Goal: Task Accomplishment & Management: Use online tool/utility

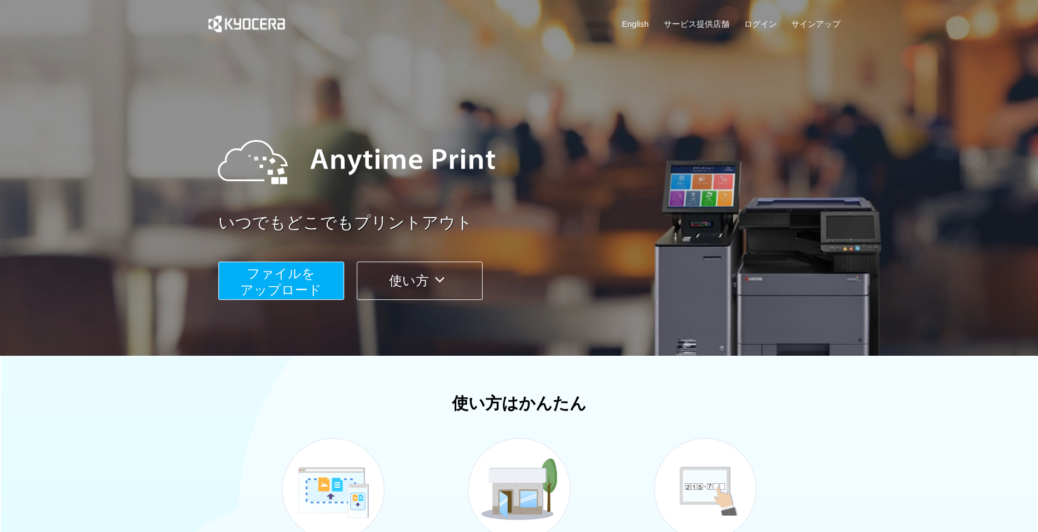
click at [276, 274] on span "ファイルを ​​アップロード" at bounding box center [281, 281] width 82 height 31
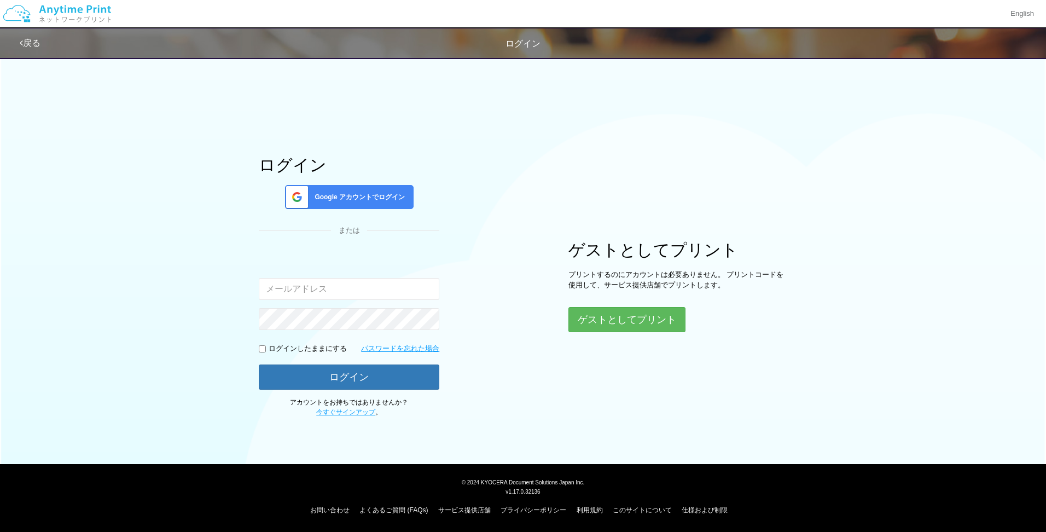
type input "[PERSON_NAME][EMAIL_ADDRESS][DOMAIN_NAME]"
click at [339, 374] on button "ログイン" at bounding box center [349, 376] width 181 height 24
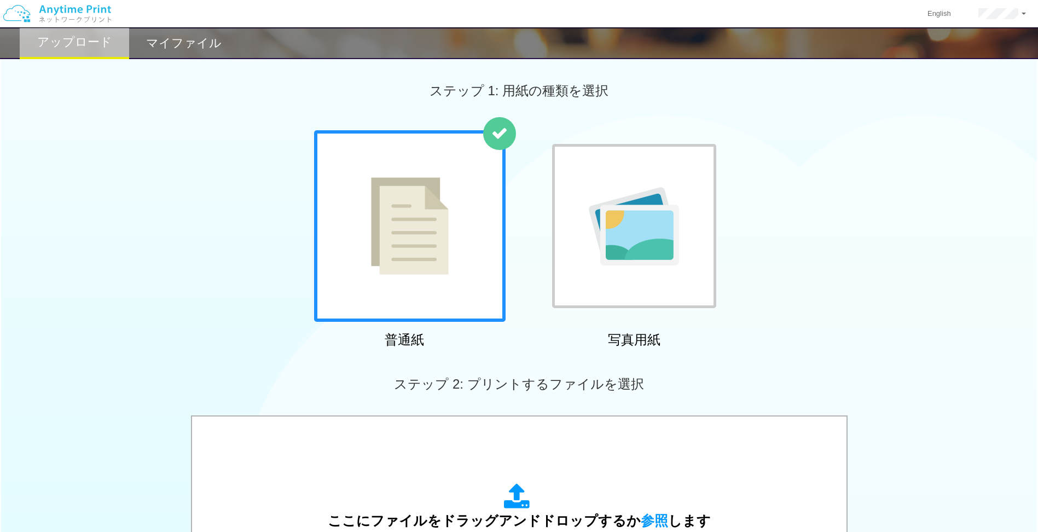
click at [386, 241] on img at bounding box center [410, 225] width 78 height 97
drag, startPoint x: 779, startPoint y: 306, endPoint x: 788, endPoint y: 295, distance: 14.0
click at [779, 304] on div "普通紙 写真用紙" at bounding box center [519, 241] width 1038 height 222
click at [910, 272] on div "普通紙 写真用紙" at bounding box center [519, 241] width 1038 height 222
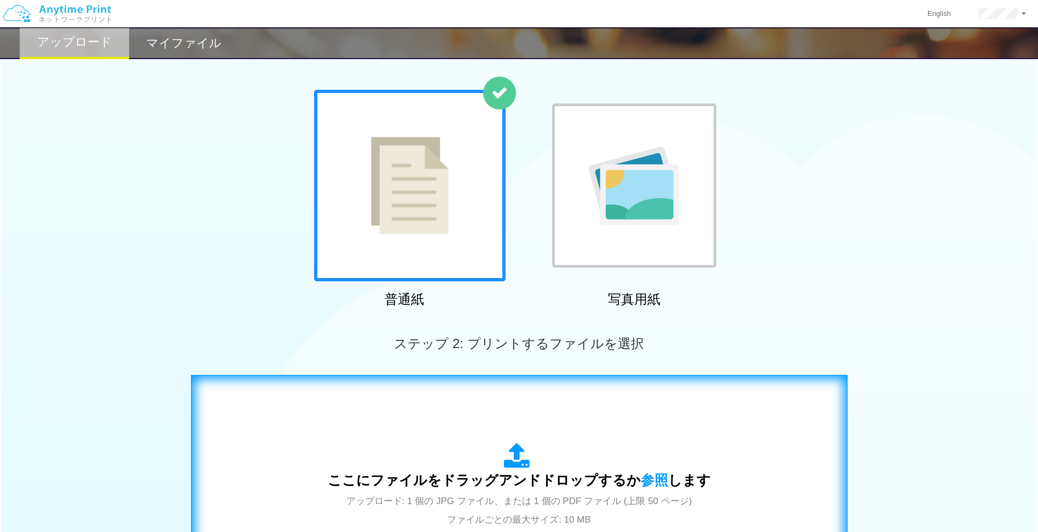
scroll to position [109, 0]
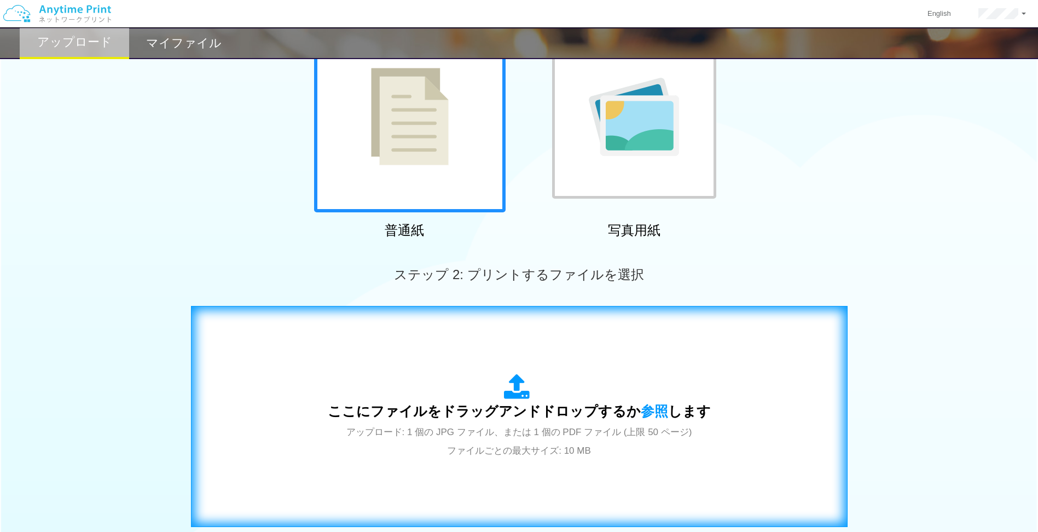
click at [450, 457] on div "ここにファイルをドラッグアンドドロップするか 参照 します アップロード: 1 個の JPG ファイル、または 1 個の PDF ファイル (上限 50 ペー…" at bounding box center [519, 416] width 383 height 85
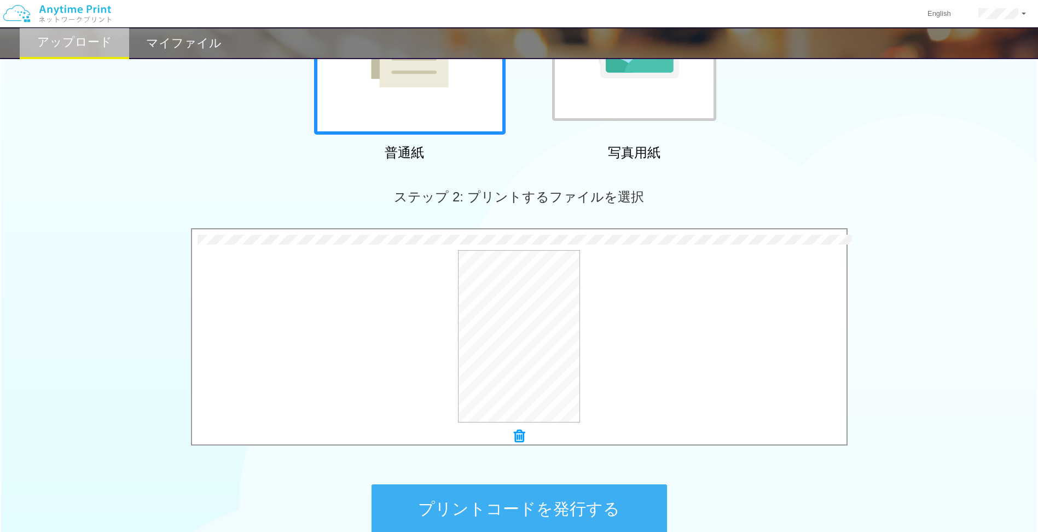
scroll to position [300, 0]
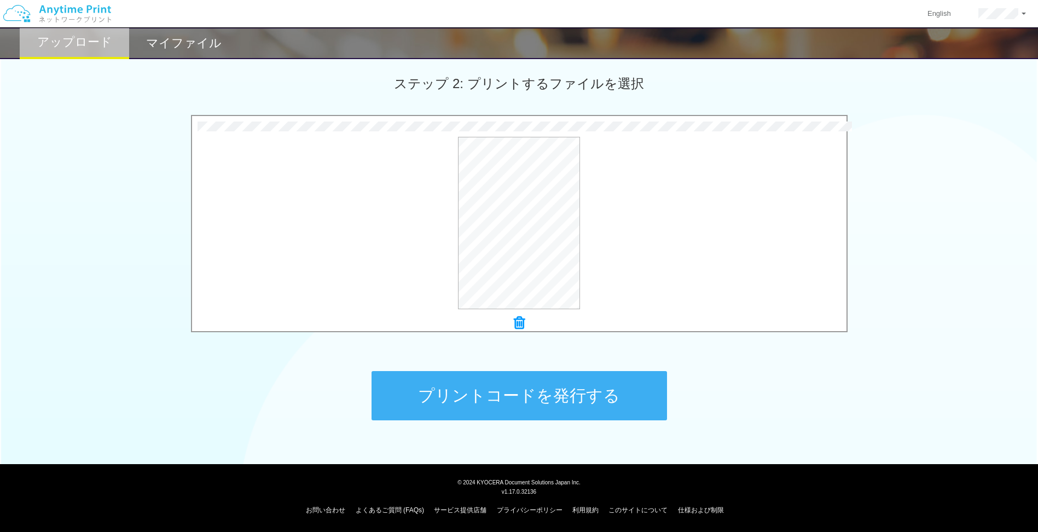
click at [506, 398] on button "プリントコードを発行する" at bounding box center [519, 395] width 295 height 49
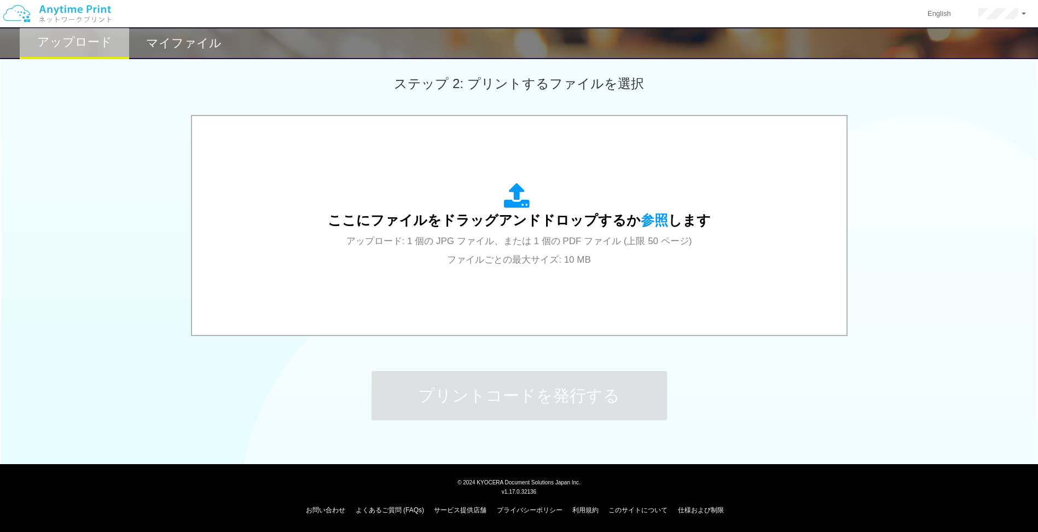
scroll to position [0, 0]
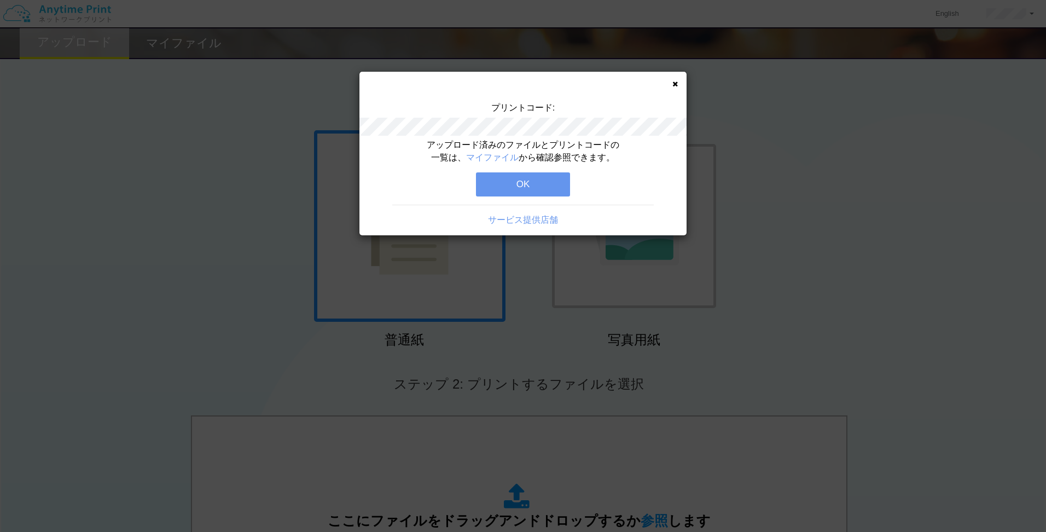
click at [616, 137] on div "プリントコード:" at bounding box center [522, 120] width 327 height 37
click at [540, 185] on button "OK" at bounding box center [523, 184] width 94 height 24
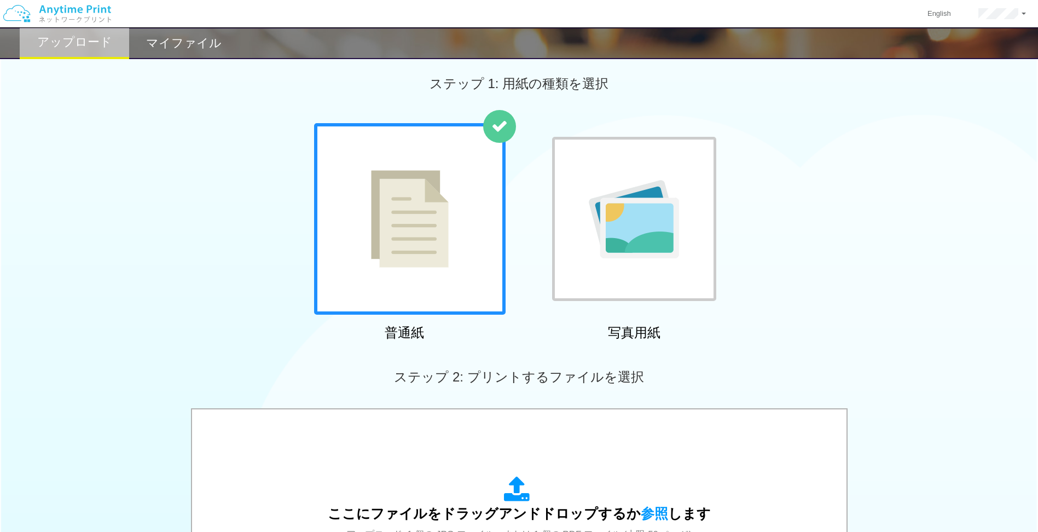
scroll to position [109, 0]
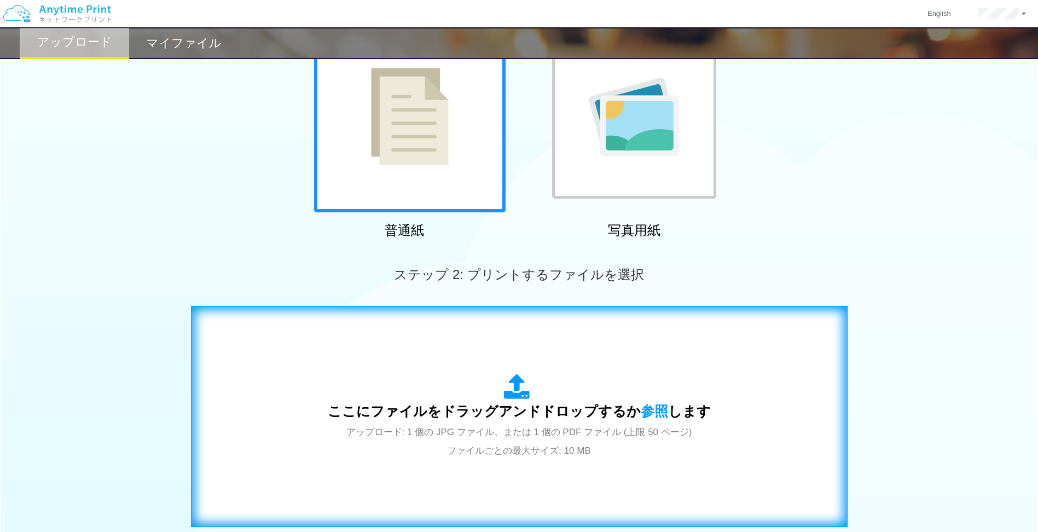
click at [491, 318] on div "ここにファイルをドラッグアンドドロップするか 参照 します アップロード: 1 個の JPG ファイル、または 1 個の PDF ファイル (上限 50 ペー…" at bounding box center [519, 416] width 634 height 198
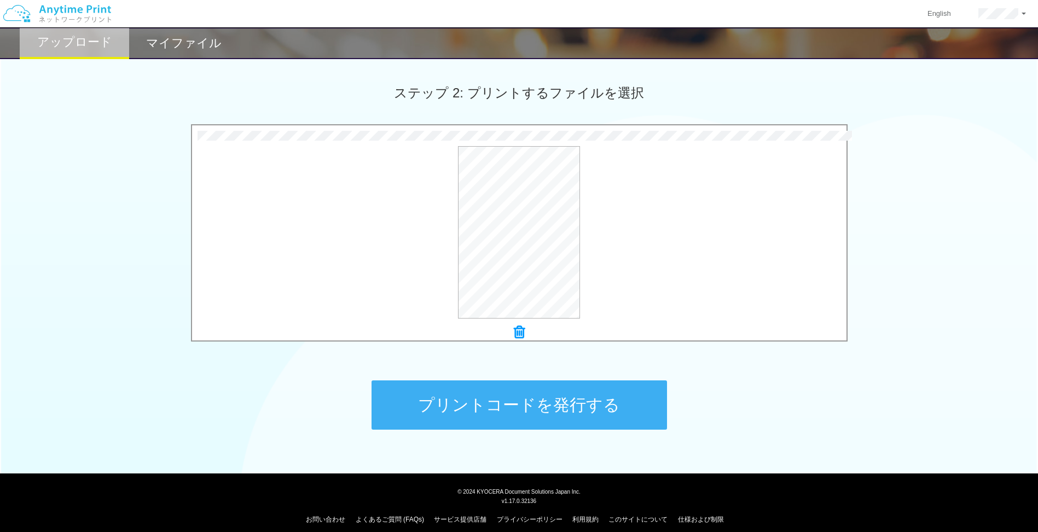
scroll to position [300, 0]
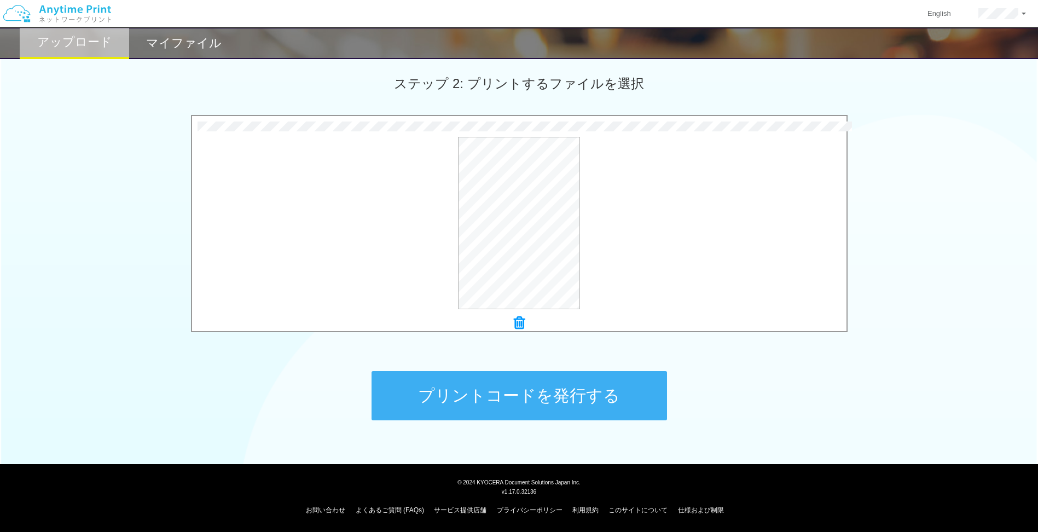
click at [506, 396] on button "プリントコードを発行する" at bounding box center [519, 395] width 295 height 49
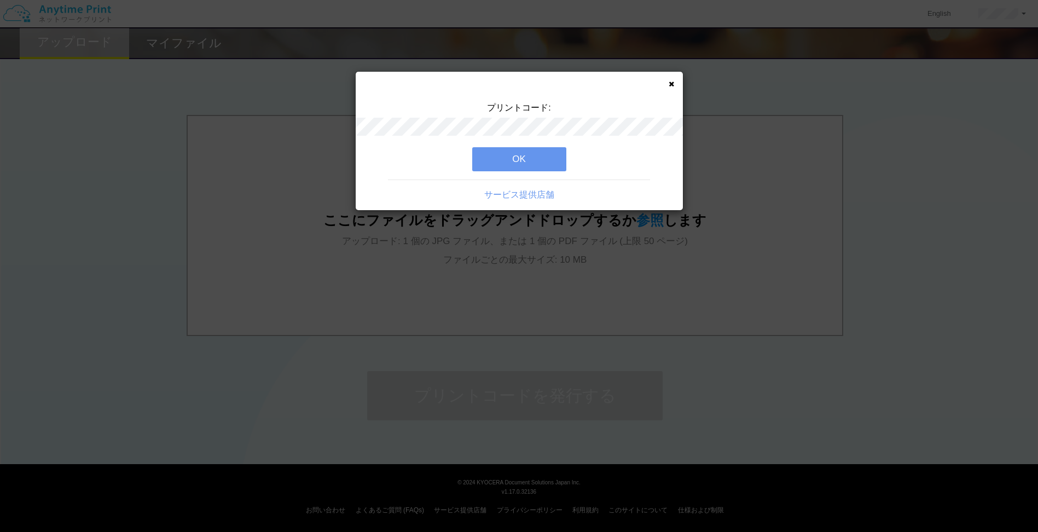
scroll to position [0, 0]
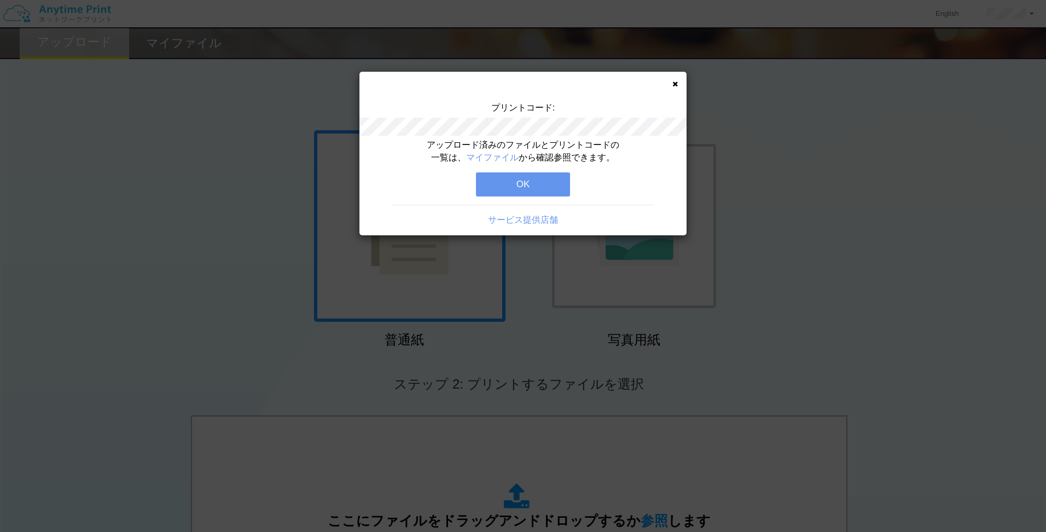
click at [506, 183] on button "OK" at bounding box center [523, 184] width 94 height 24
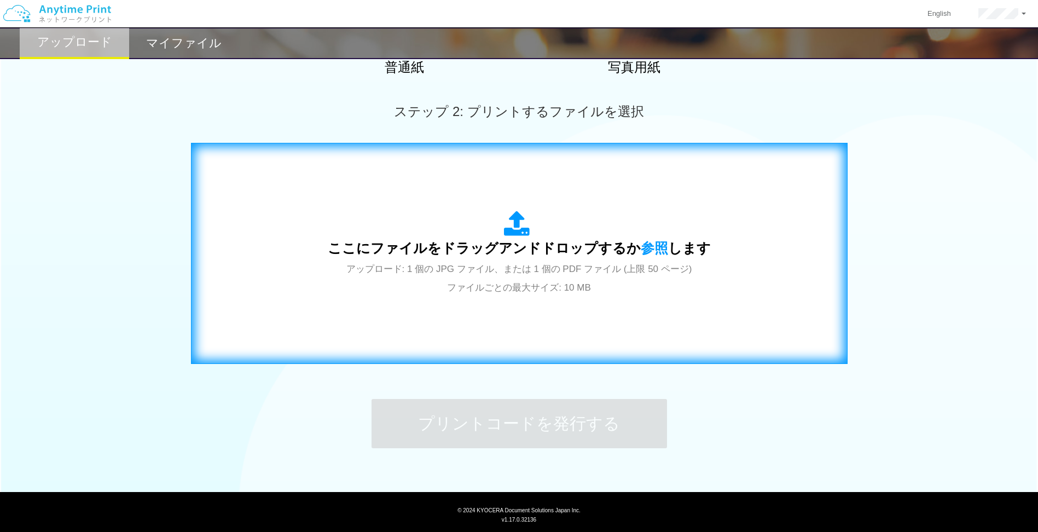
scroll to position [246, 0]
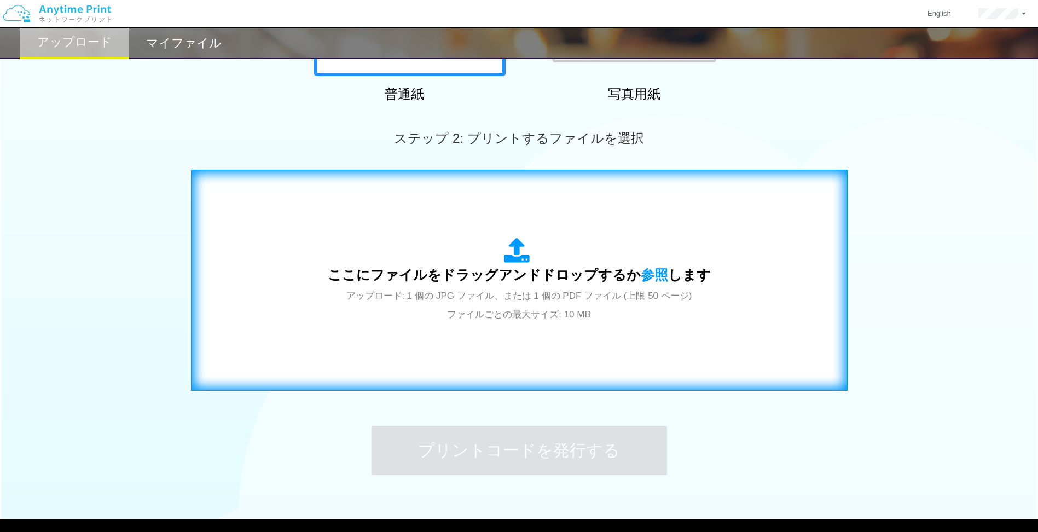
click at [412, 244] on div "ここにファイルをドラッグアンドドロップするか 参照 します アップロード: 1 個の JPG ファイル、または 1 個の PDF ファイル (上限 50 ペー…" at bounding box center [519, 279] width 383 height 85
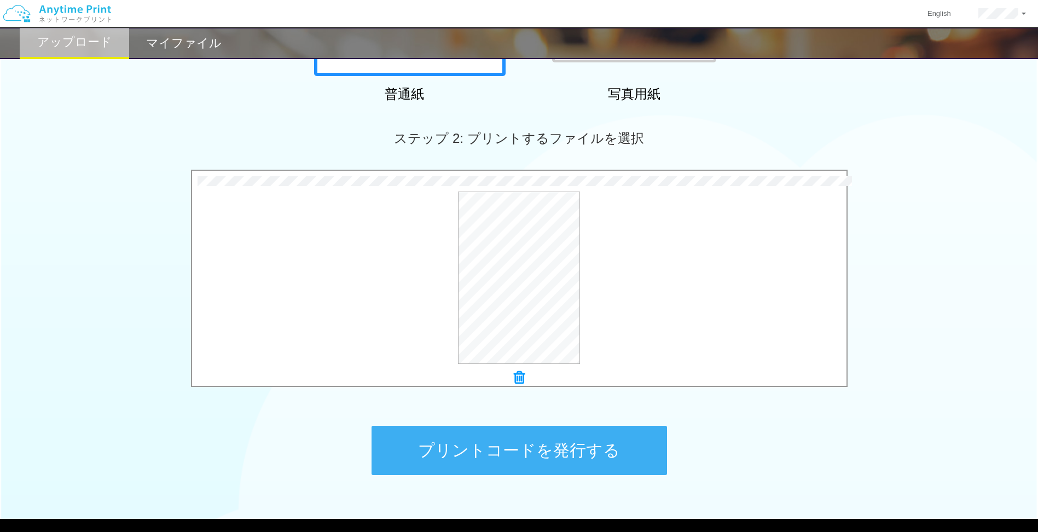
click at [505, 449] on button "プリントコードを発行する" at bounding box center [519, 450] width 295 height 49
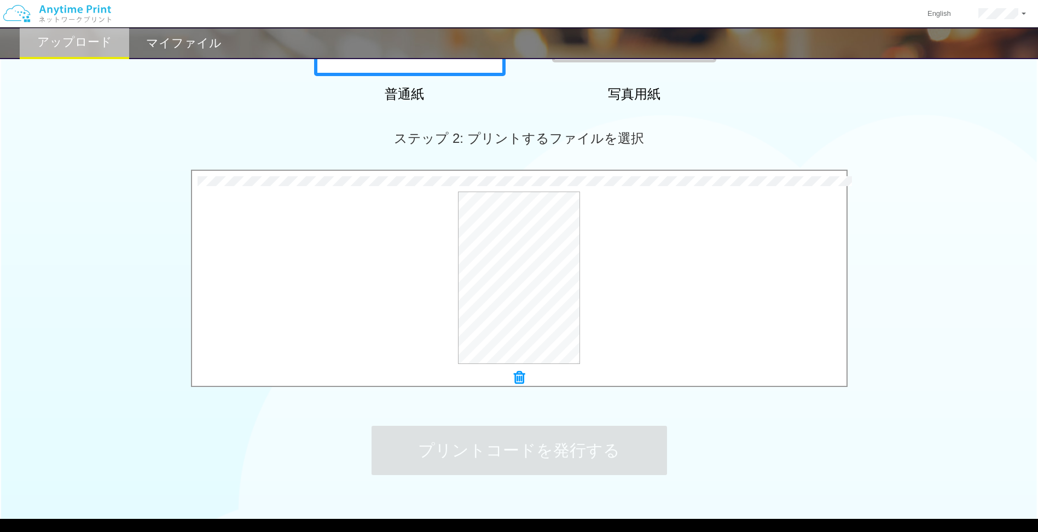
scroll to position [0, 0]
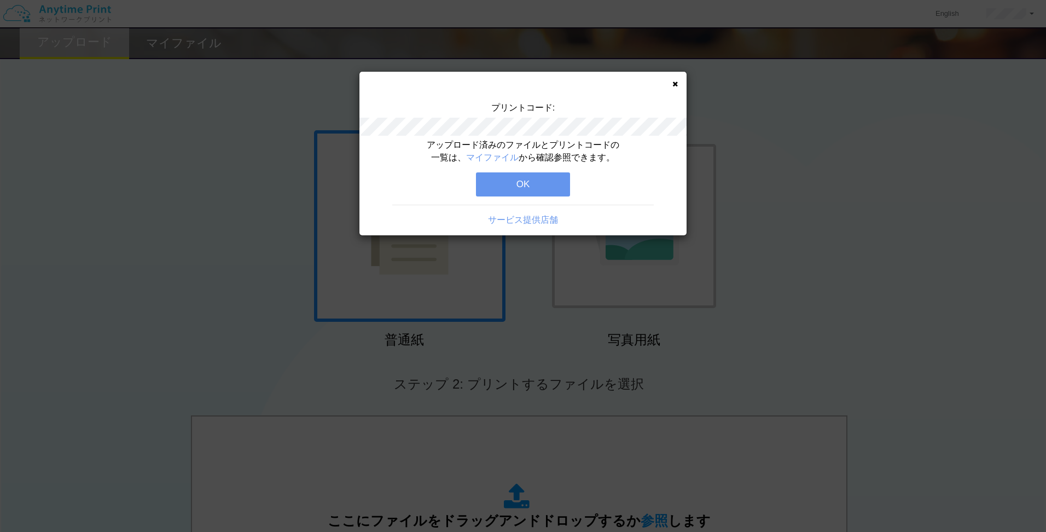
click at [583, 114] on div "プリントコード:" at bounding box center [522, 120] width 327 height 37
click at [523, 178] on button "OK" at bounding box center [523, 184] width 94 height 24
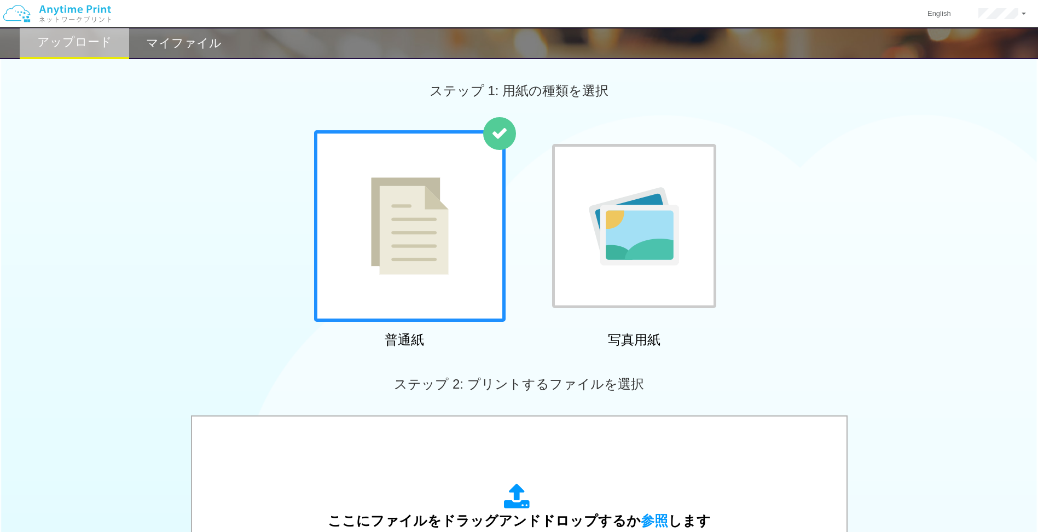
drag, startPoint x: 377, startPoint y: 305, endPoint x: 385, endPoint y: 336, distance: 31.6
click at [379, 310] on div at bounding box center [410, 226] width 192 height 192
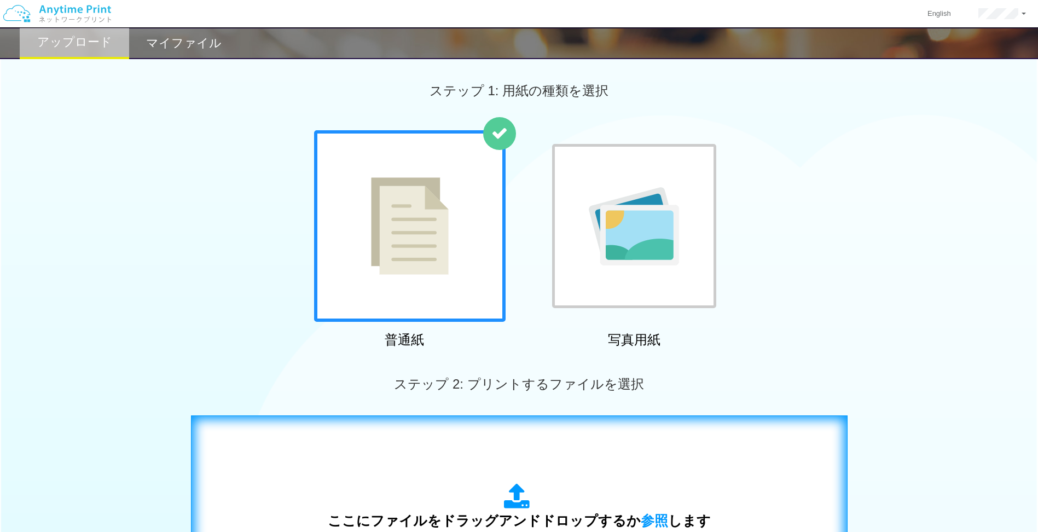
click at [385, 475] on div "ここにファイルをドラッグアンドドロップするか 参照 します アップロード: 1 個の JPG ファイル、または 1 個の PDF ファイル (上限 50 ペー…" at bounding box center [519, 526] width 634 height 198
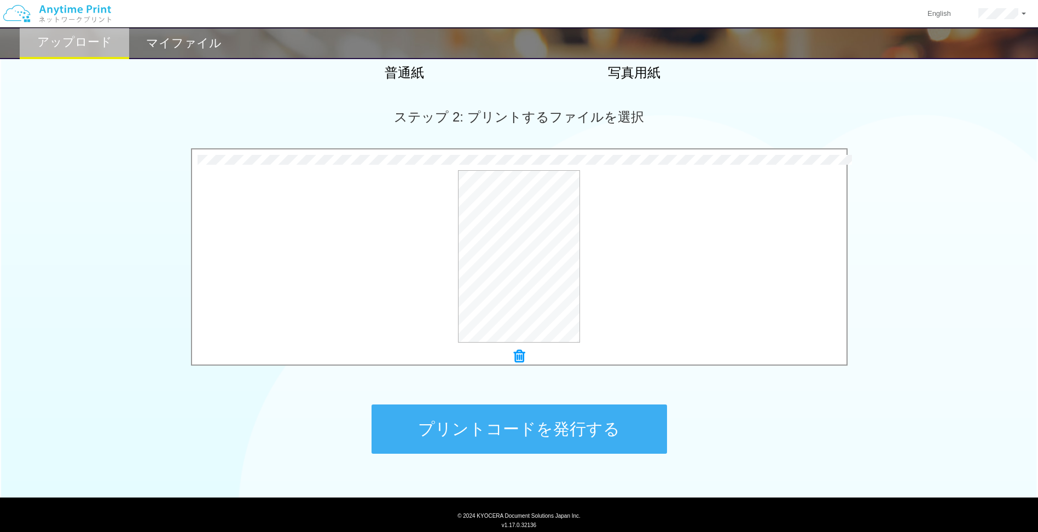
scroll to position [300, 0]
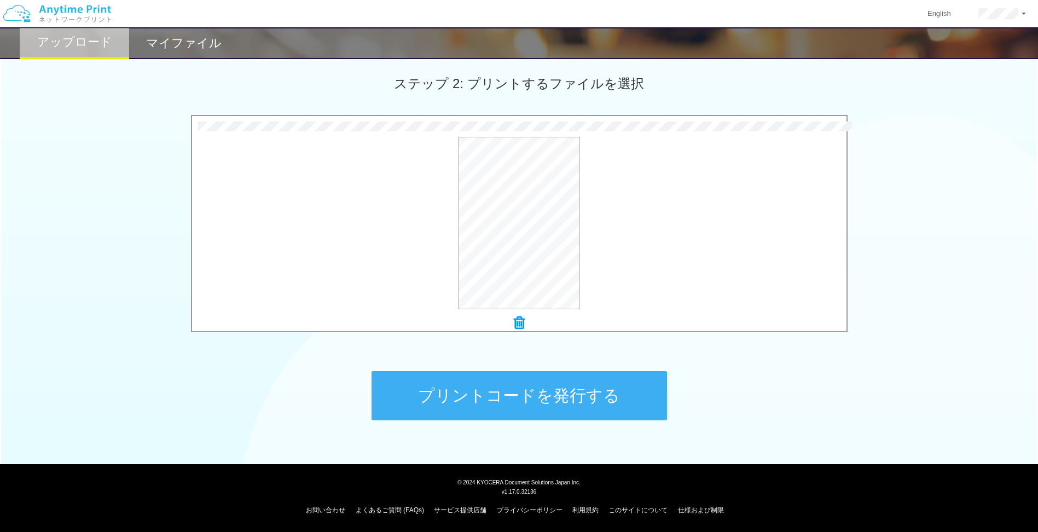
click at [511, 395] on button "プリントコードを発行する" at bounding box center [519, 395] width 295 height 49
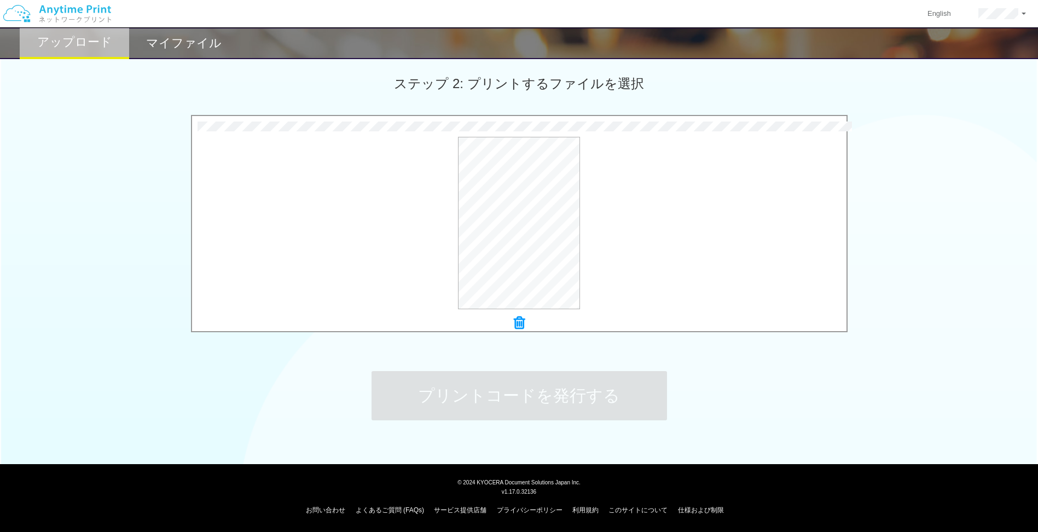
scroll to position [0, 0]
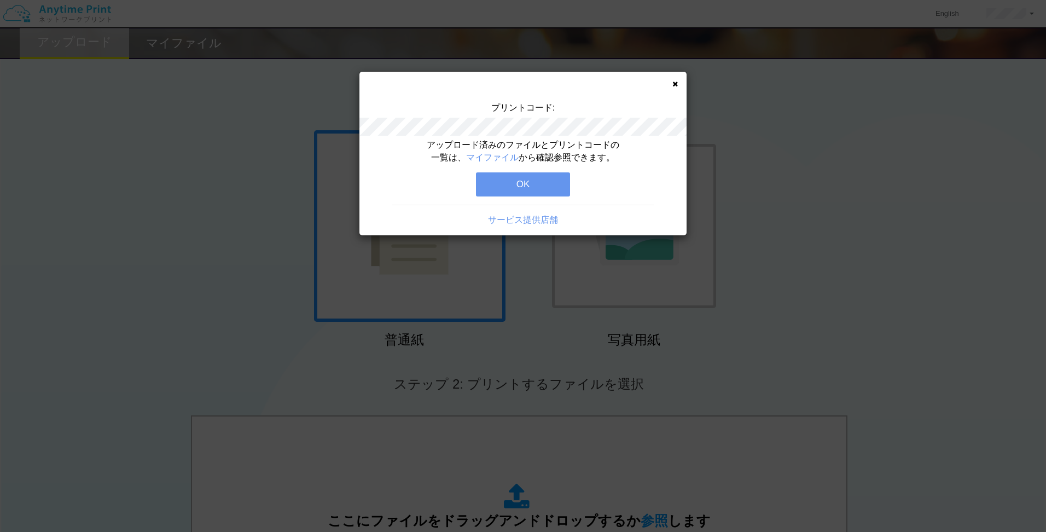
click at [555, 185] on button "OK" at bounding box center [523, 184] width 94 height 24
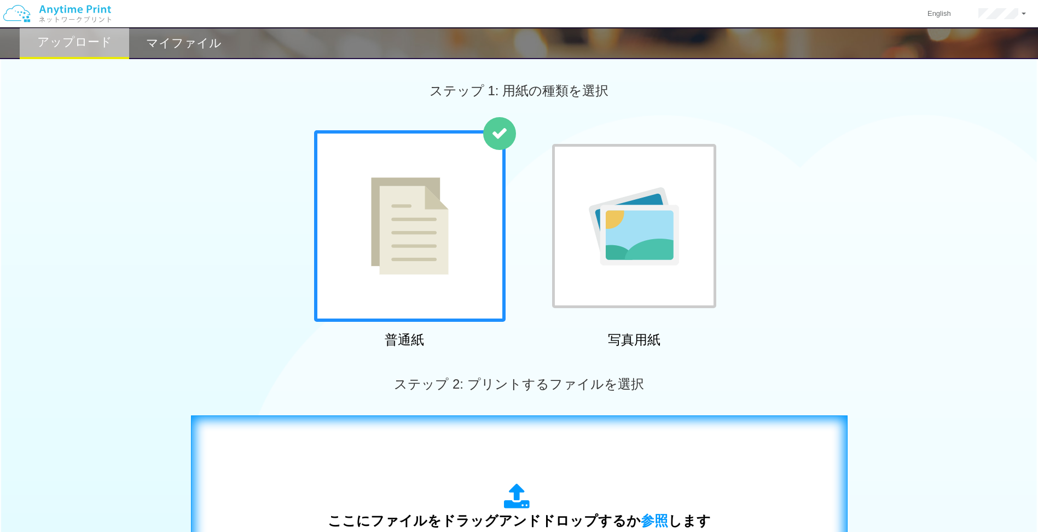
click at [495, 472] on div "ここにファイルをドラッグアンドドロップするか 参照 します アップロード: 1 個の JPG ファイル、または 1 個の PDF ファイル (上限 50 ペー…" at bounding box center [519, 526] width 634 height 198
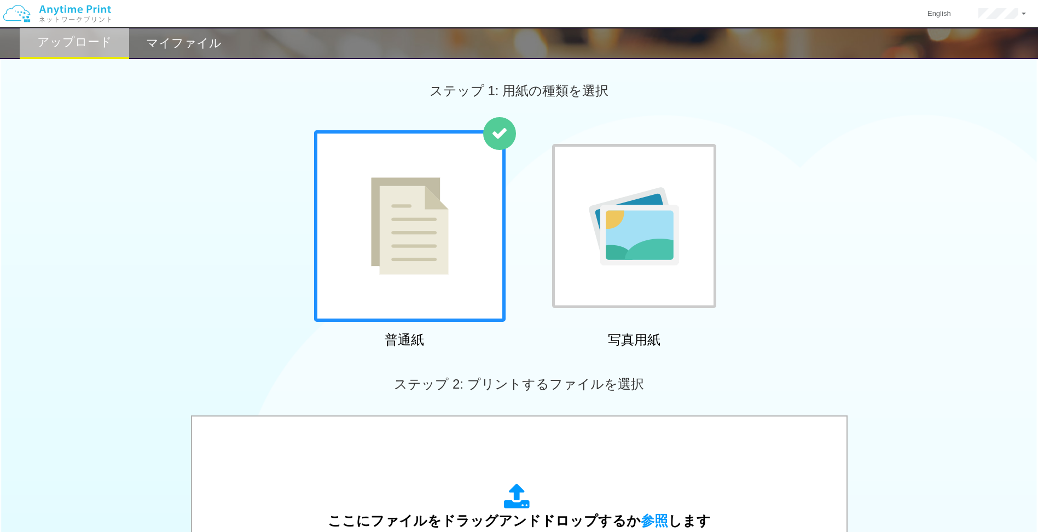
click at [622, 233] on img at bounding box center [634, 226] width 90 height 78
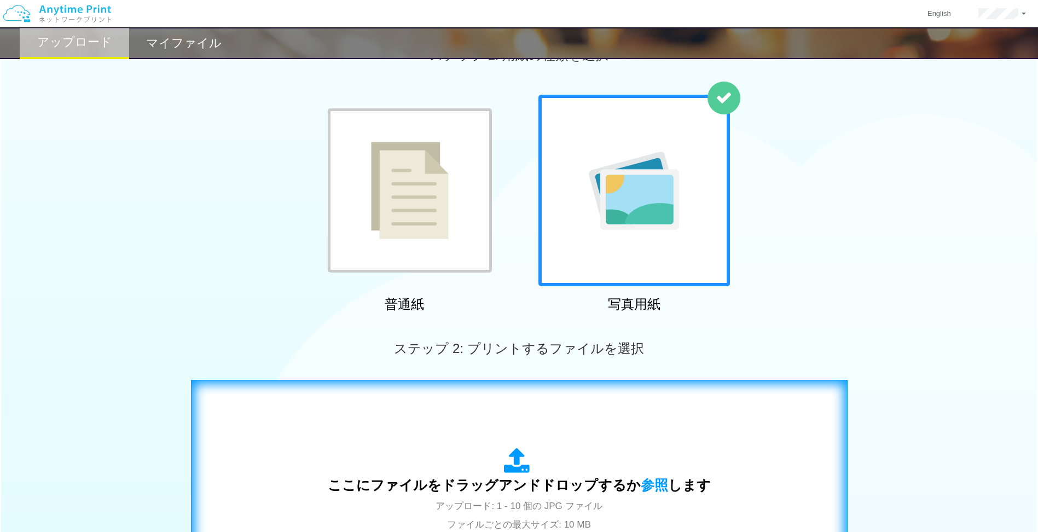
scroll to position [109, 0]
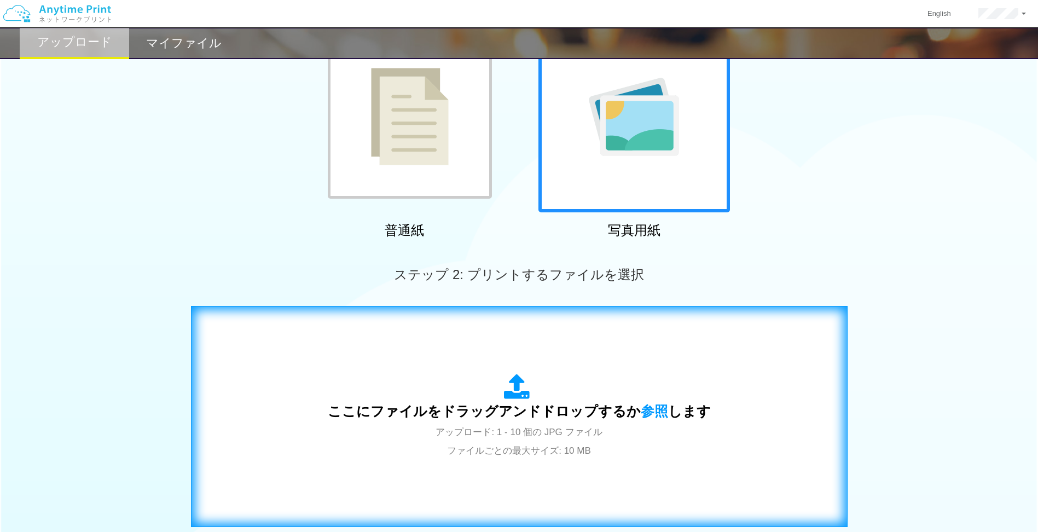
click at [293, 392] on div "ここにファイルをドラッグアンドドロップするか 参照 します アップロード: 1 - 10 個の JPG ファイル ファイルごとの最大サイズ: 10 MB" at bounding box center [519, 416] width 634 height 198
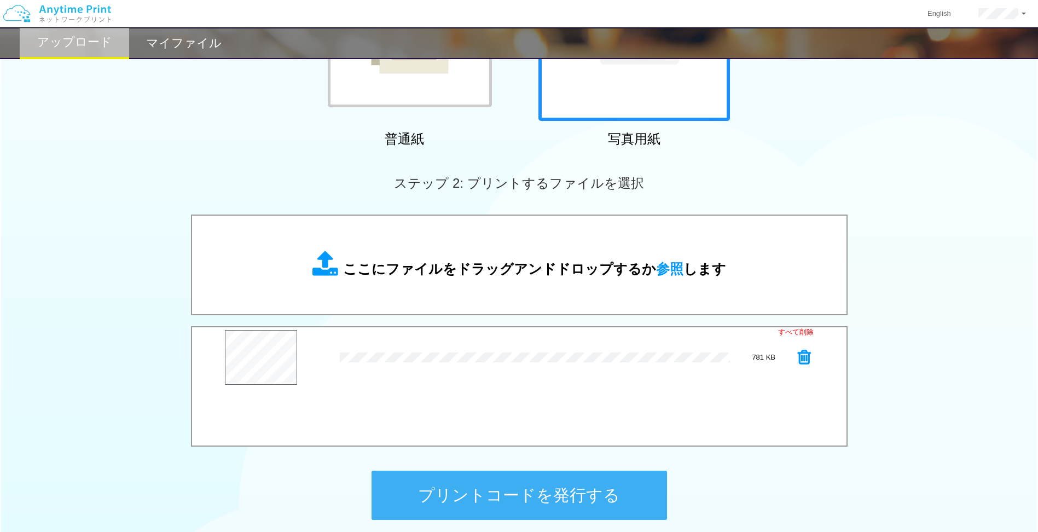
scroll to position [274, 0]
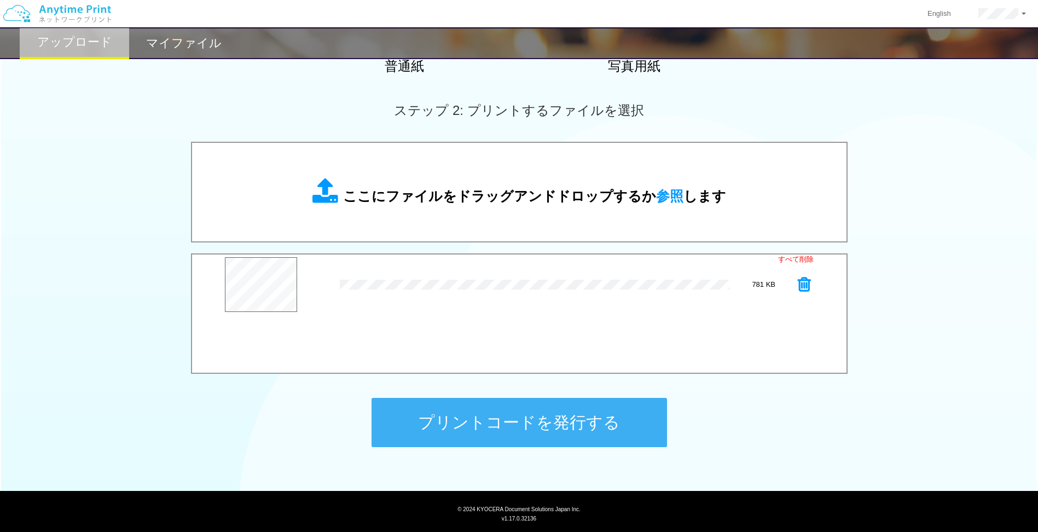
click at [537, 437] on button "プリントコードを発行する" at bounding box center [519, 422] width 295 height 49
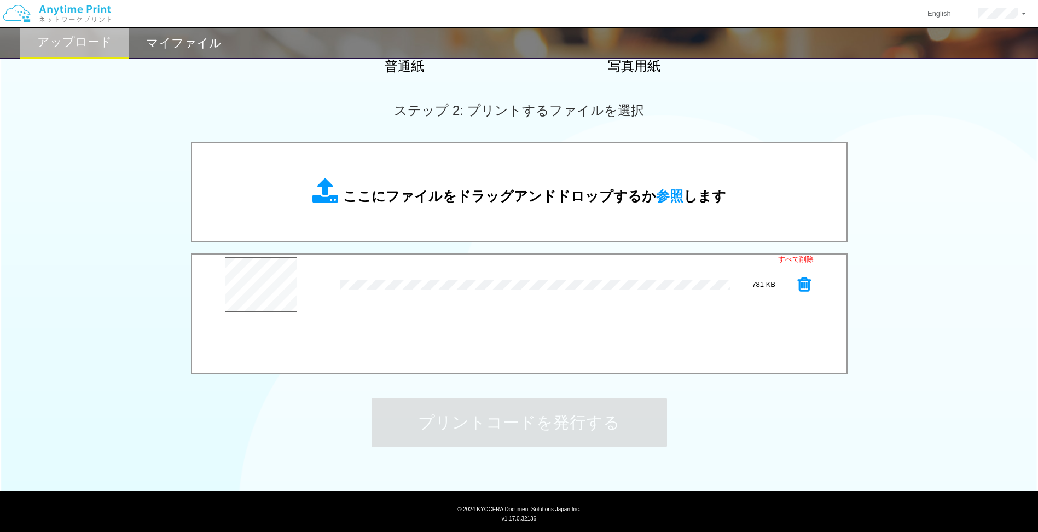
scroll to position [0, 0]
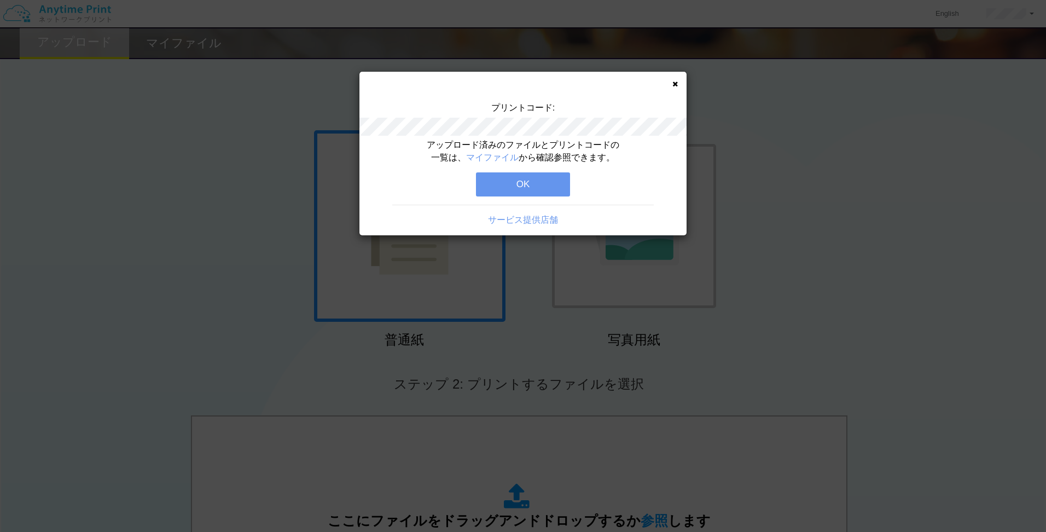
click at [529, 184] on button "OK" at bounding box center [523, 184] width 94 height 24
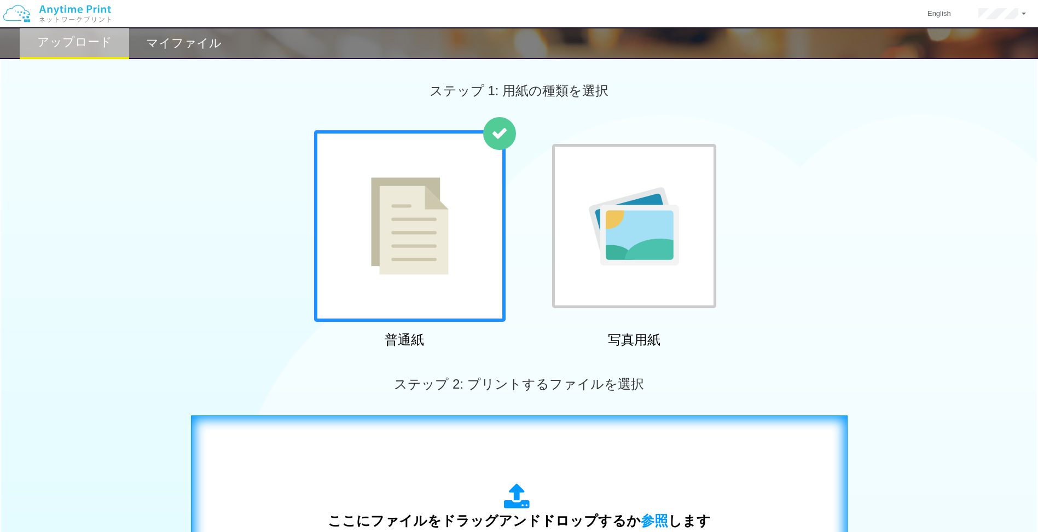
click at [489, 491] on div "ここにファイルをドラッグアンドドロップするか 参照 します アップロード: 1 個の JPG ファイル、または 1 個の PDF ファイル (上限 50 ペー…" at bounding box center [519, 525] width 383 height 85
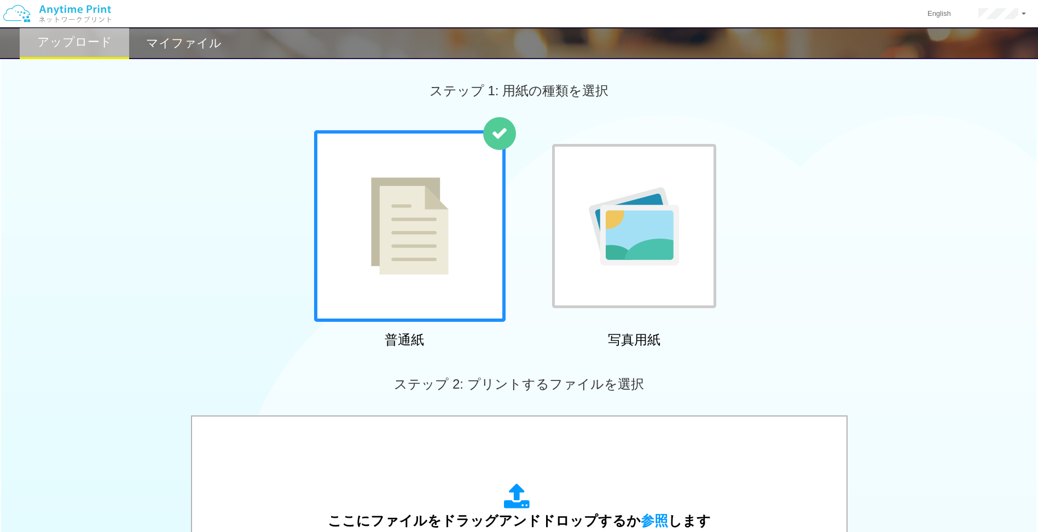
click at [615, 224] on img at bounding box center [634, 226] width 90 height 78
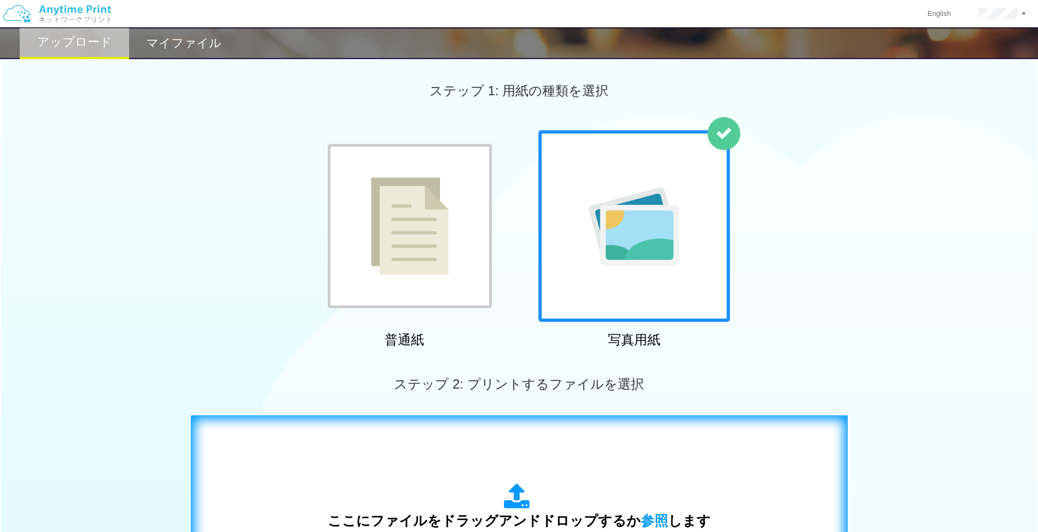
click at [577, 472] on div "ここにファイルをドラッグアンドドロップするか 参照 します アップロード: 1 - 10 個の JPG ファイル ファイルごとの最大サイズ: 10 MB" at bounding box center [519, 526] width 634 height 198
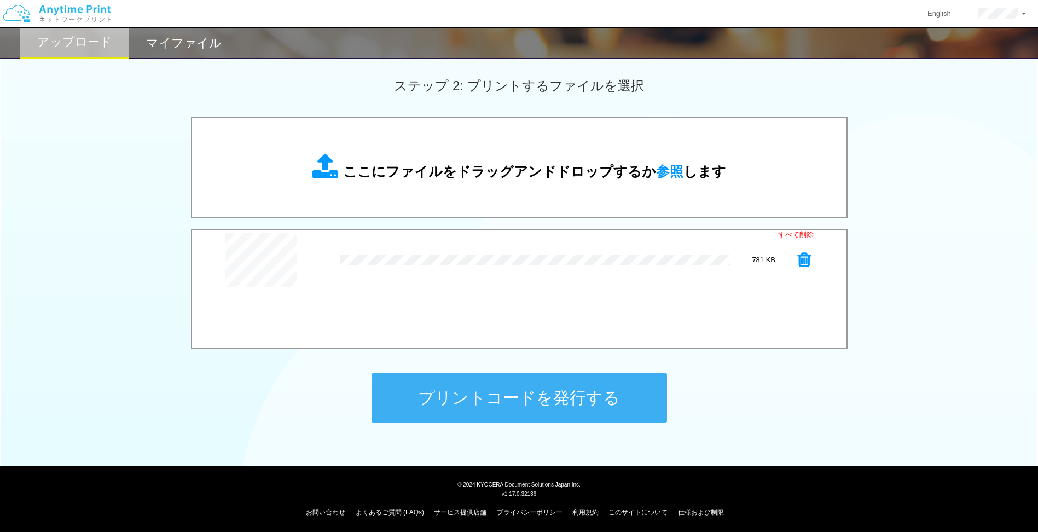
scroll to position [300, 0]
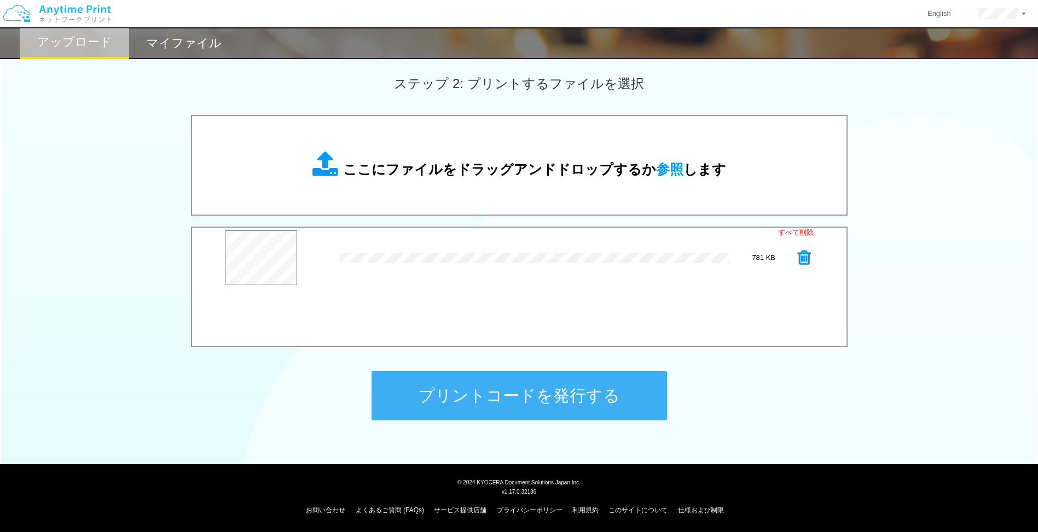
click at [540, 397] on button "プリントコードを発行する" at bounding box center [519, 395] width 295 height 49
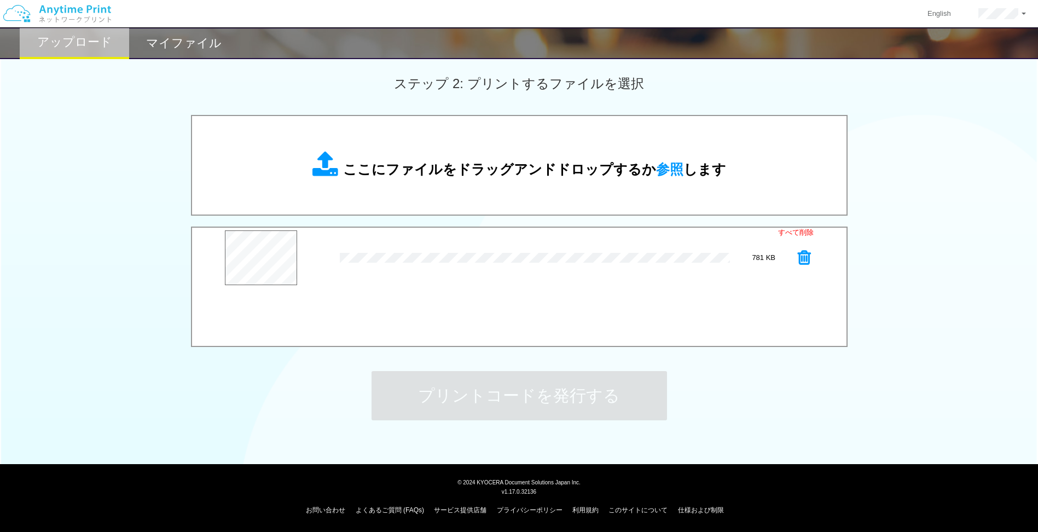
scroll to position [0, 0]
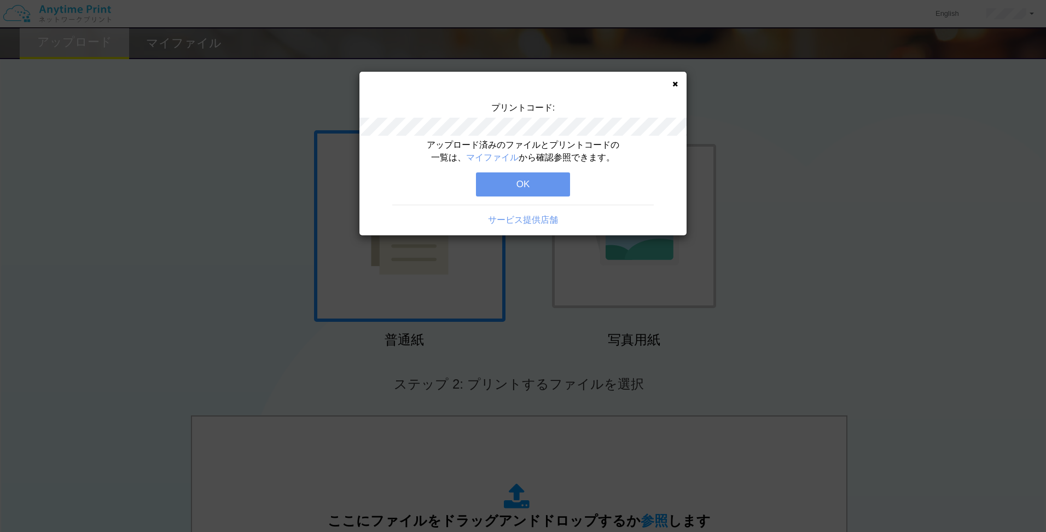
click at [519, 186] on button "OK" at bounding box center [523, 184] width 94 height 24
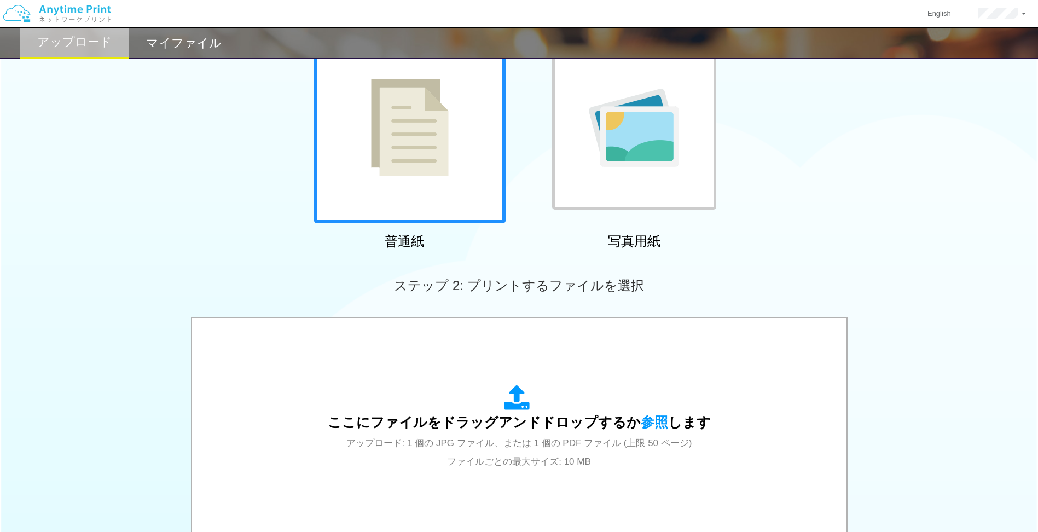
scroll to position [109, 0]
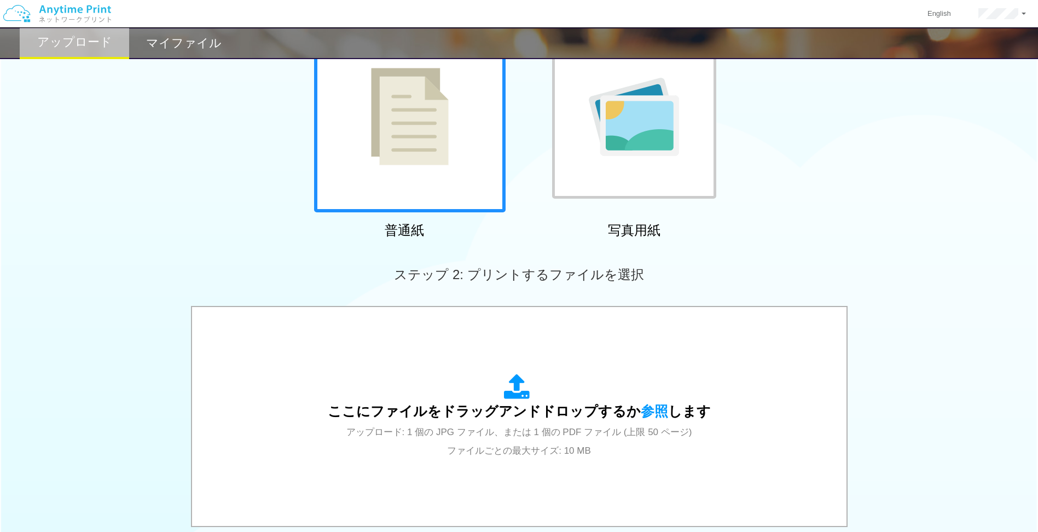
click at [594, 163] on div at bounding box center [634, 116] width 164 height 164
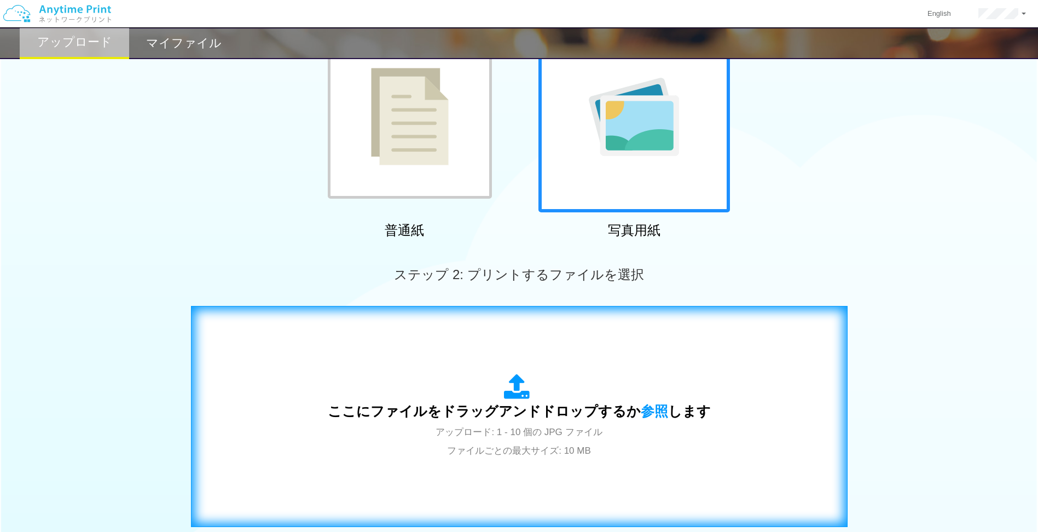
click at [564, 358] on div "ここにファイルをドラッグアンドドロップするか 参照 します アップロード: 1 - 10 個の JPG ファイル ファイルごとの最大サイズ: 10 MB" at bounding box center [519, 416] width 634 height 198
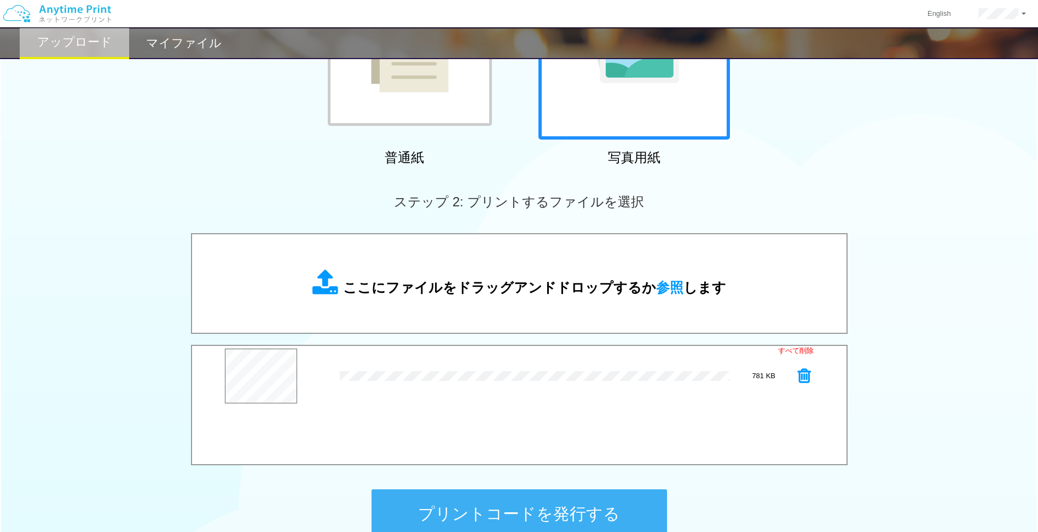
scroll to position [300, 0]
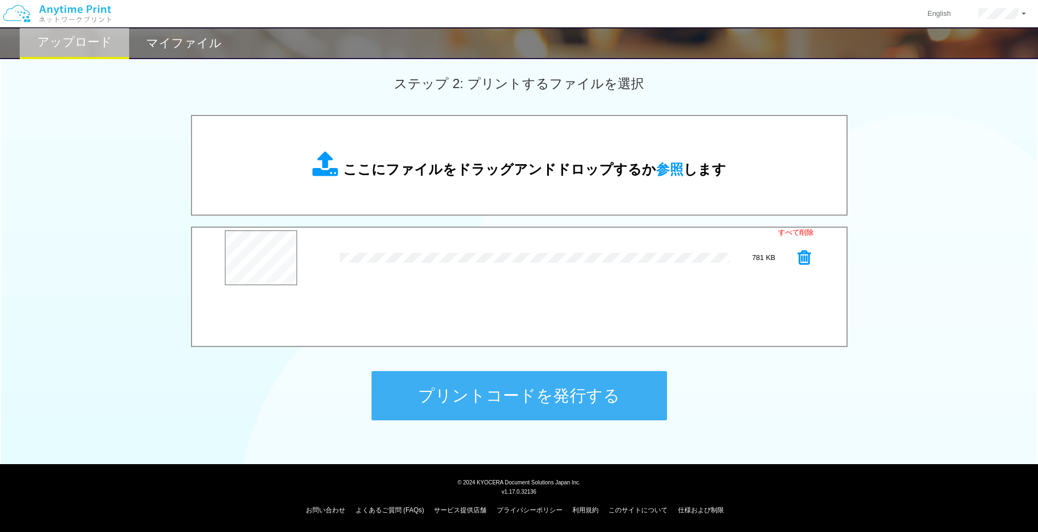
click at [474, 400] on button "プリントコードを発行する" at bounding box center [519, 395] width 295 height 49
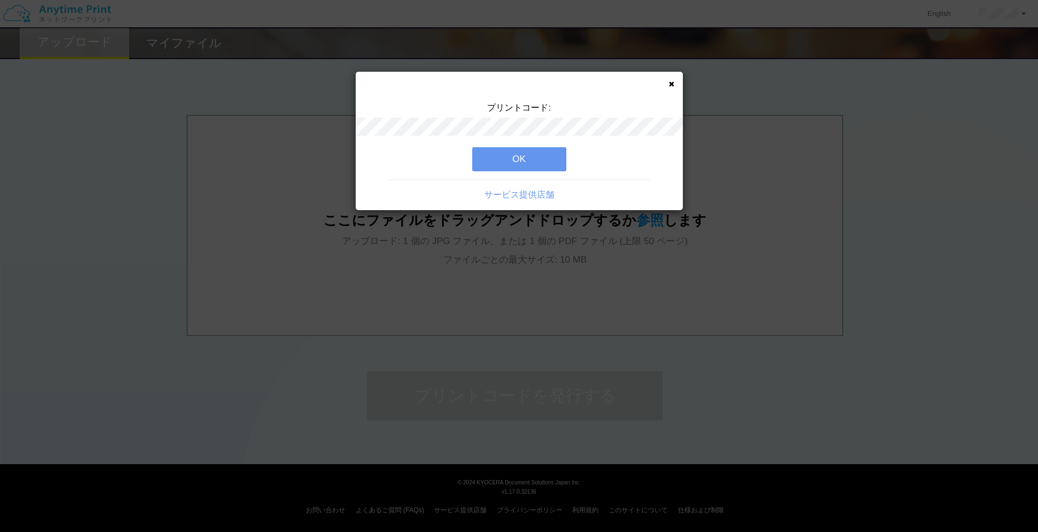
scroll to position [0, 0]
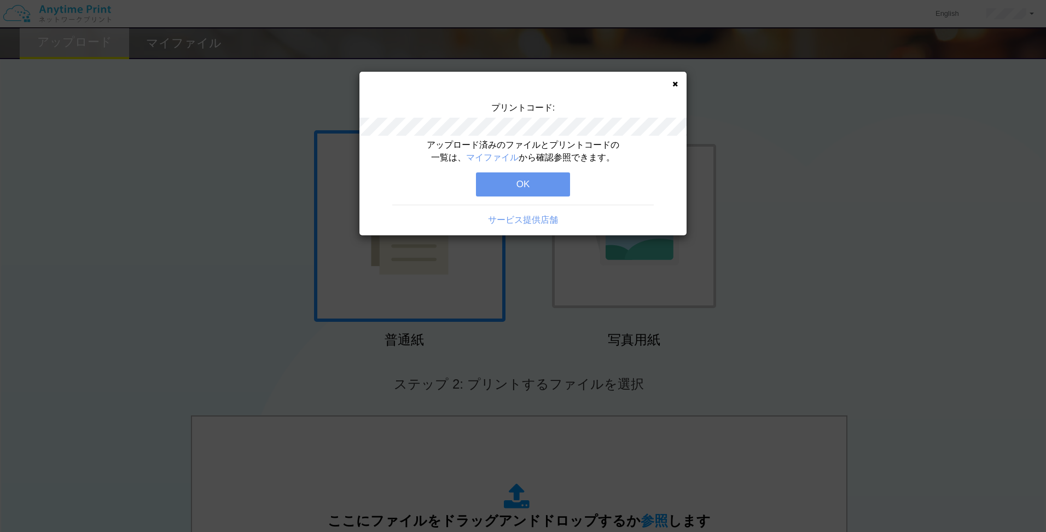
drag, startPoint x: 464, startPoint y: 117, endPoint x: 575, endPoint y: 115, distance: 111.1
click at [575, 115] on div "プリントコード:" at bounding box center [522, 120] width 327 height 37
click at [530, 192] on button "OK" at bounding box center [523, 184] width 94 height 24
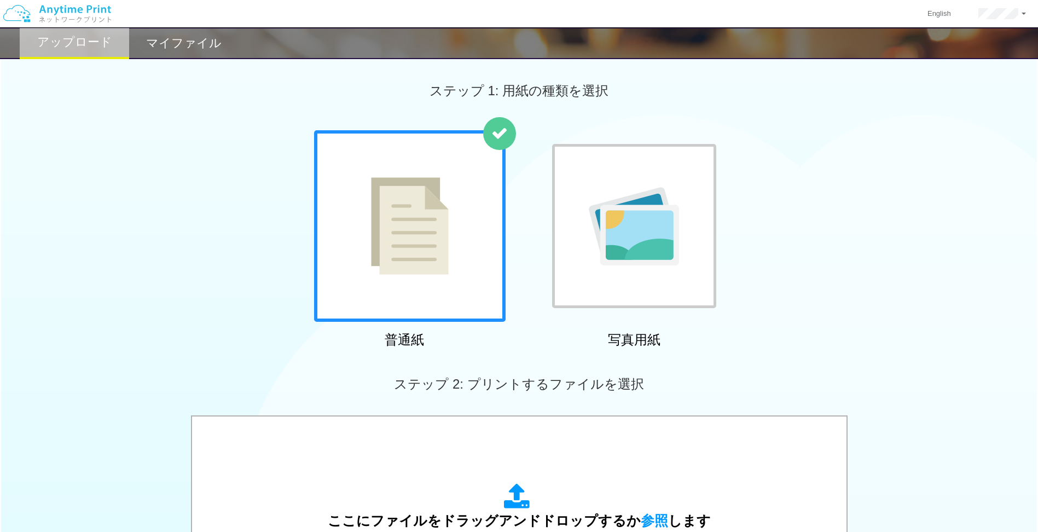
click at [605, 199] on img at bounding box center [634, 226] width 90 height 78
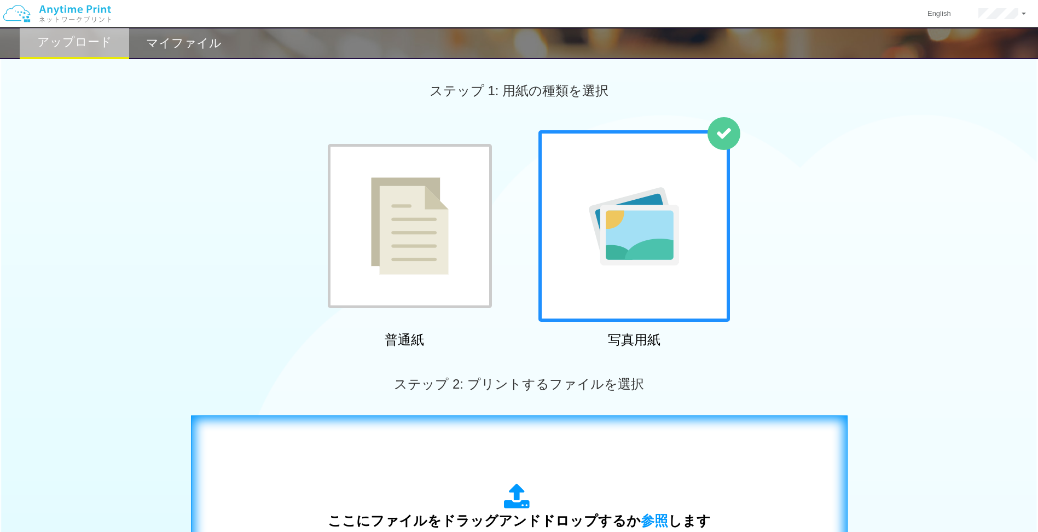
click at [568, 517] on span "ここにファイルをドラッグアンドドロップするか 参照 します" at bounding box center [519, 520] width 383 height 15
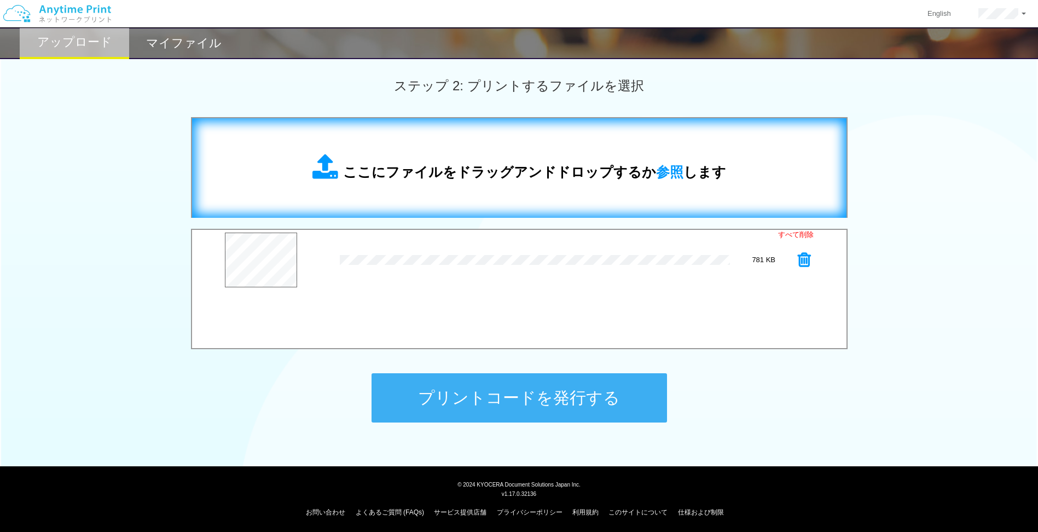
scroll to position [300, 0]
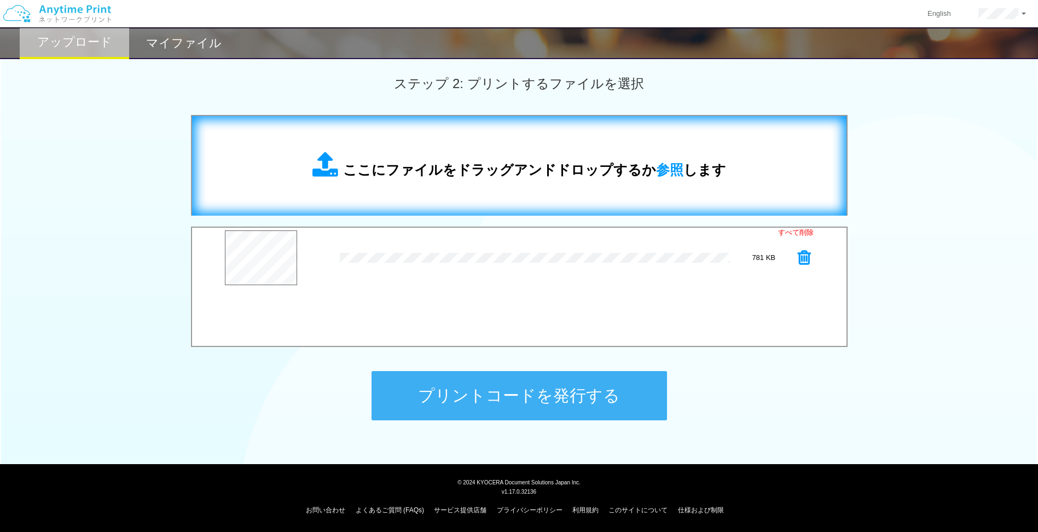
click at [528, 411] on button "プリントコードを発行する" at bounding box center [519, 395] width 295 height 49
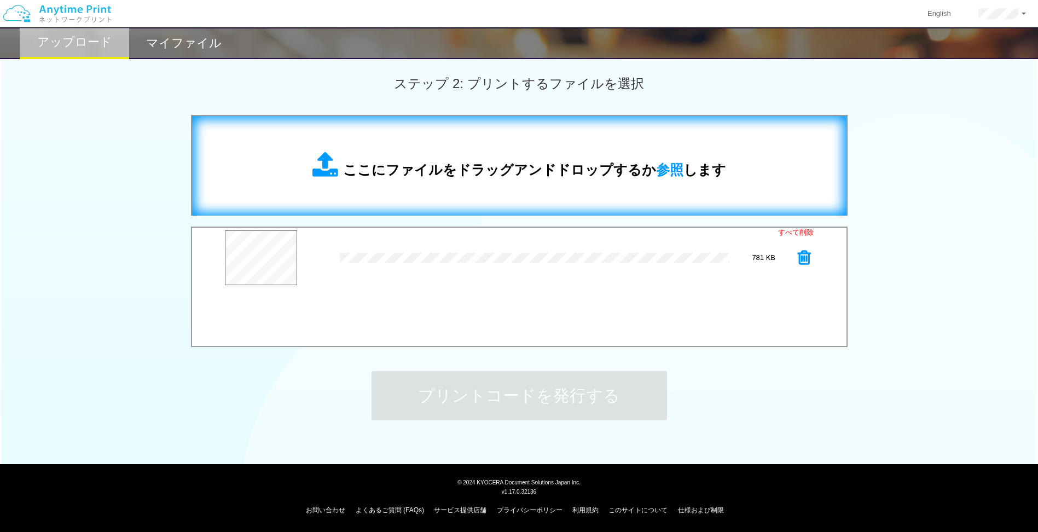
scroll to position [0, 0]
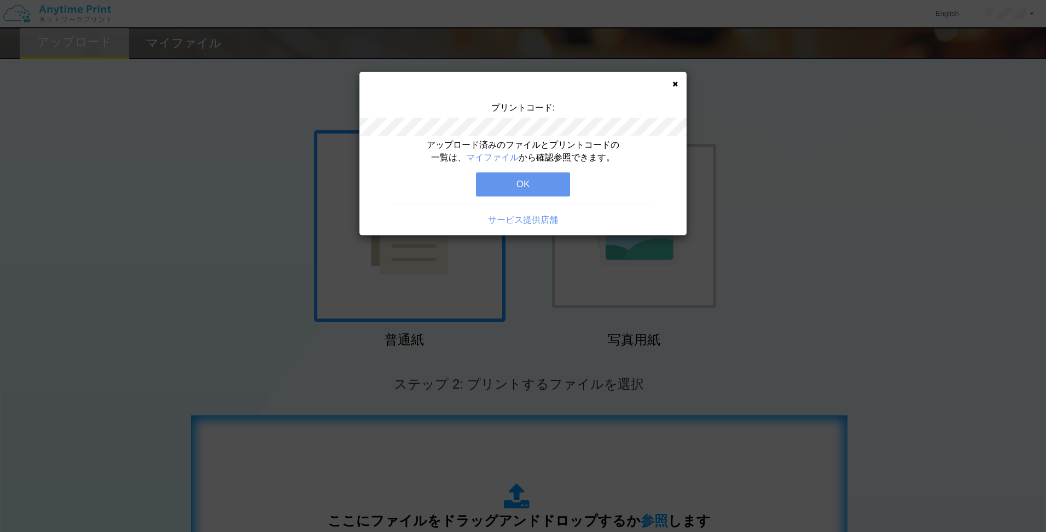
click at [505, 179] on button "OK" at bounding box center [523, 184] width 94 height 24
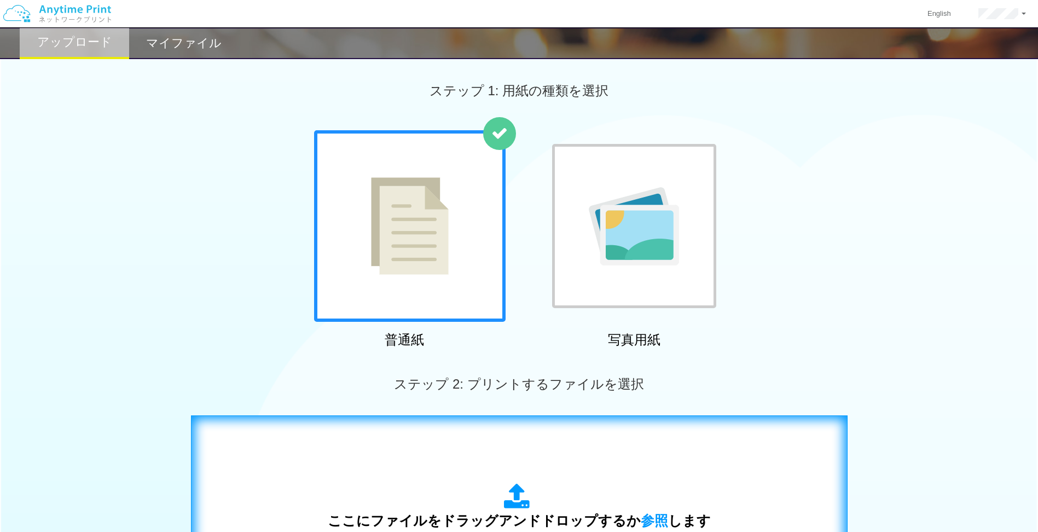
scroll to position [109, 0]
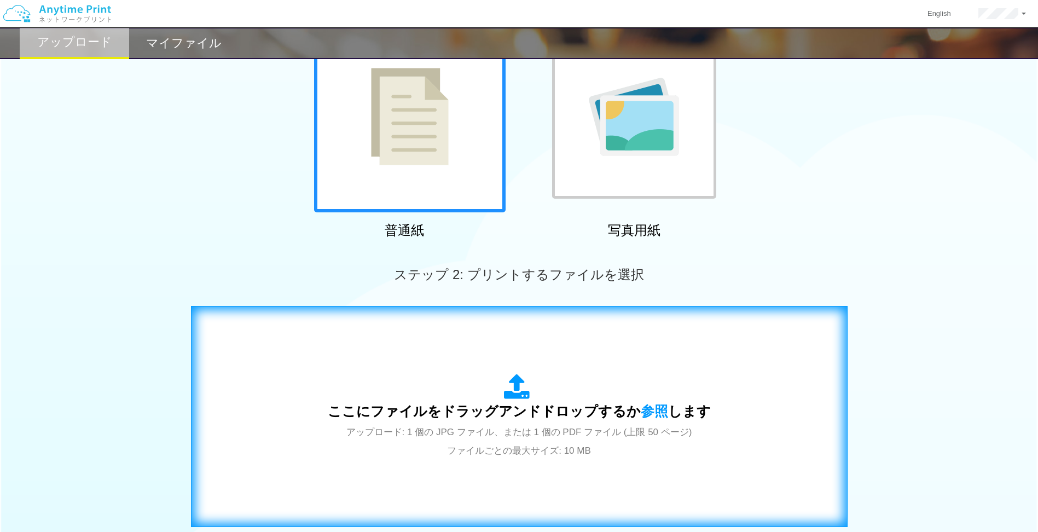
click at [434, 392] on div "ここにファイルをドラッグアンドドロップするか 参照 します アップロード: 1 個の JPG ファイル、または 1 個の PDF ファイル (上限 50 ペー…" at bounding box center [519, 416] width 383 height 85
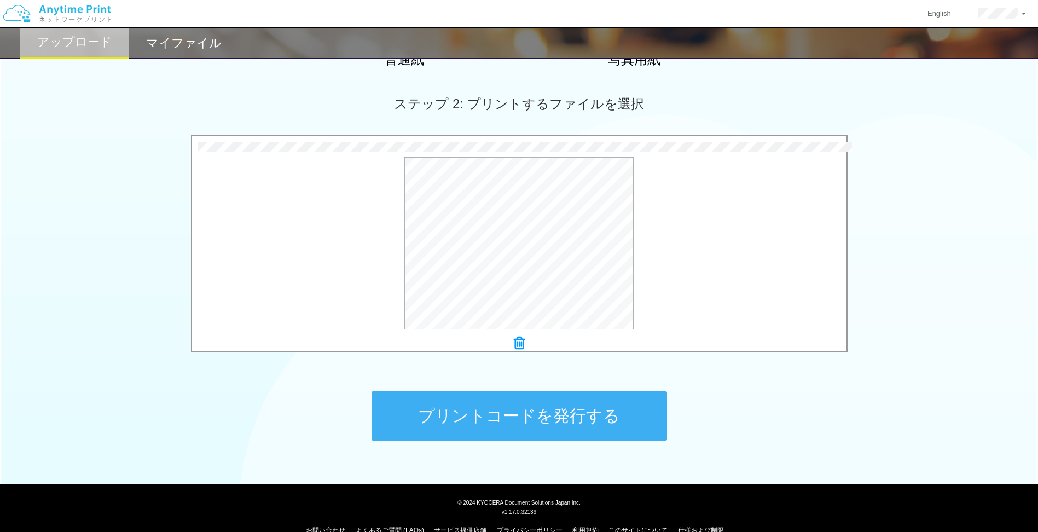
scroll to position [300, 0]
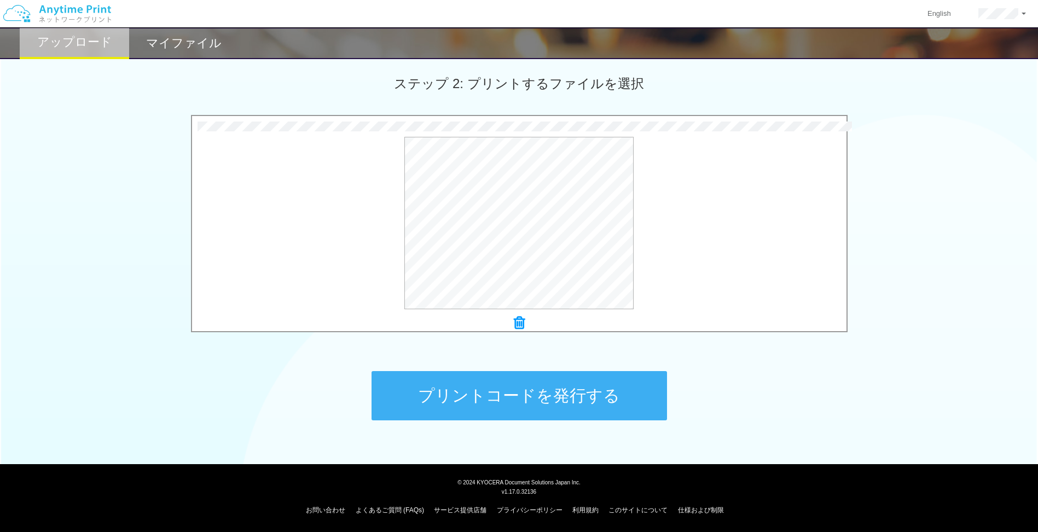
click at [456, 385] on button "プリントコードを発行する" at bounding box center [519, 395] width 295 height 49
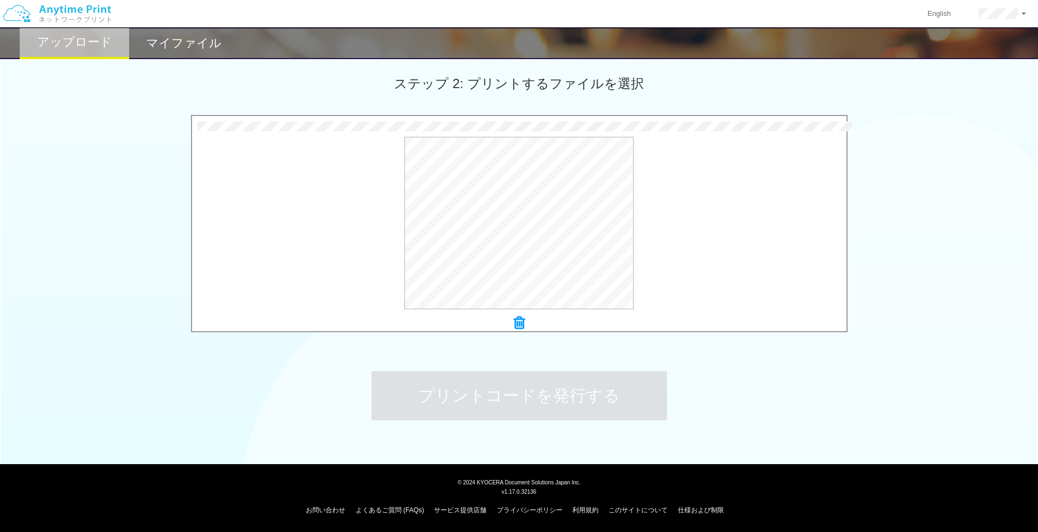
scroll to position [0, 0]
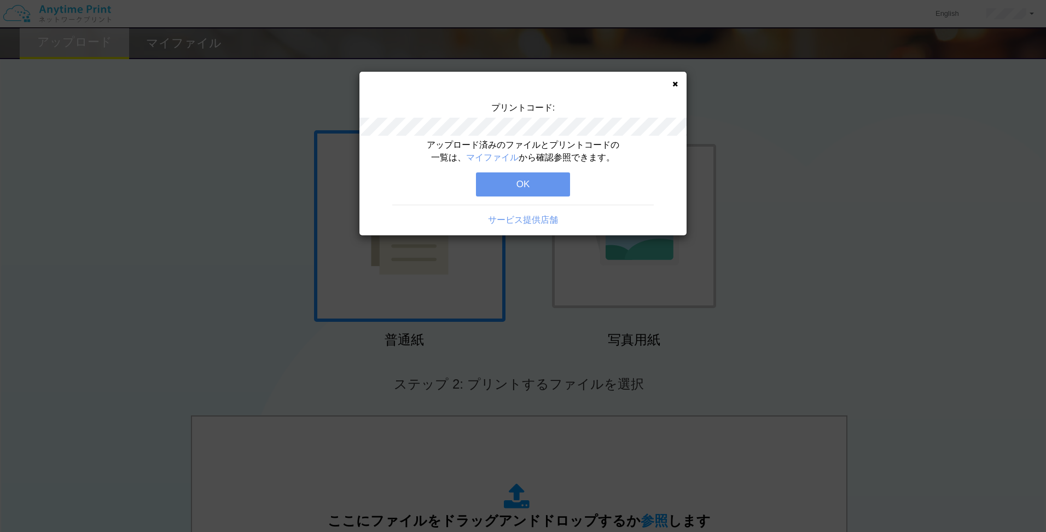
click at [471, 188] on div "アップロード済みのファイルとプリントコードの一覧は、 マイファイル から確認参照できます。 OK サービス提供店舗" at bounding box center [522, 187] width 327 height 96
click at [503, 188] on button "OK" at bounding box center [523, 184] width 94 height 24
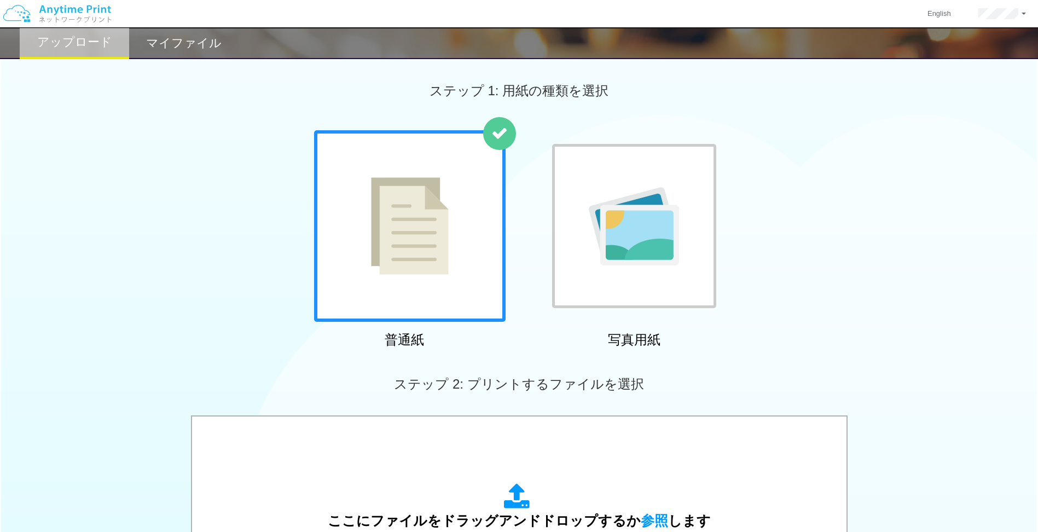
drag, startPoint x: 431, startPoint y: 217, endPoint x: 431, endPoint y: 227, distance: 9.3
click at [431, 217] on img at bounding box center [410, 225] width 78 height 97
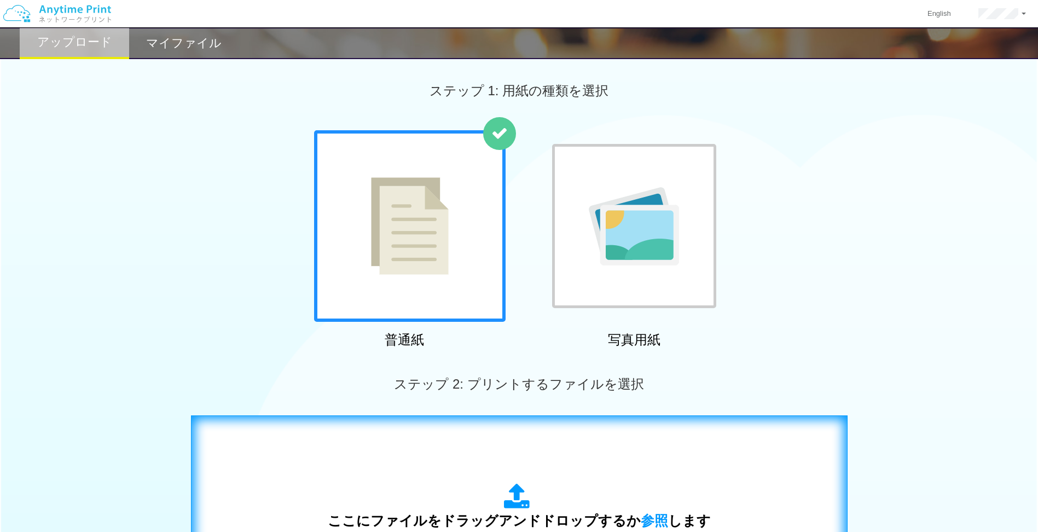
click at [443, 467] on div "ここにファイルをドラッグアンドドロップするか 参照 します アップロード: 1 個の JPG ファイル、または 1 個の PDF ファイル (上限 50 ペー…" at bounding box center [519, 526] width 634 height 198
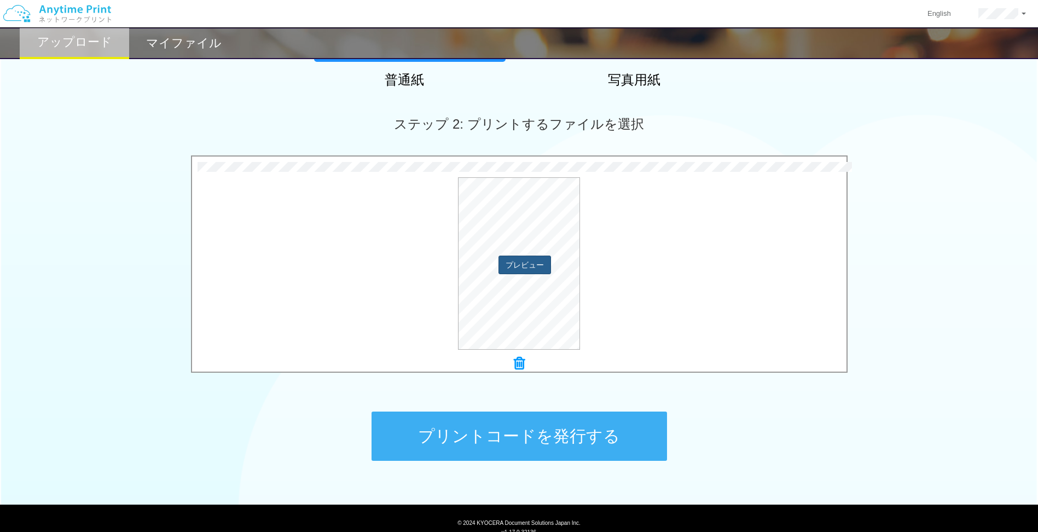
scroll to position [300, 0]
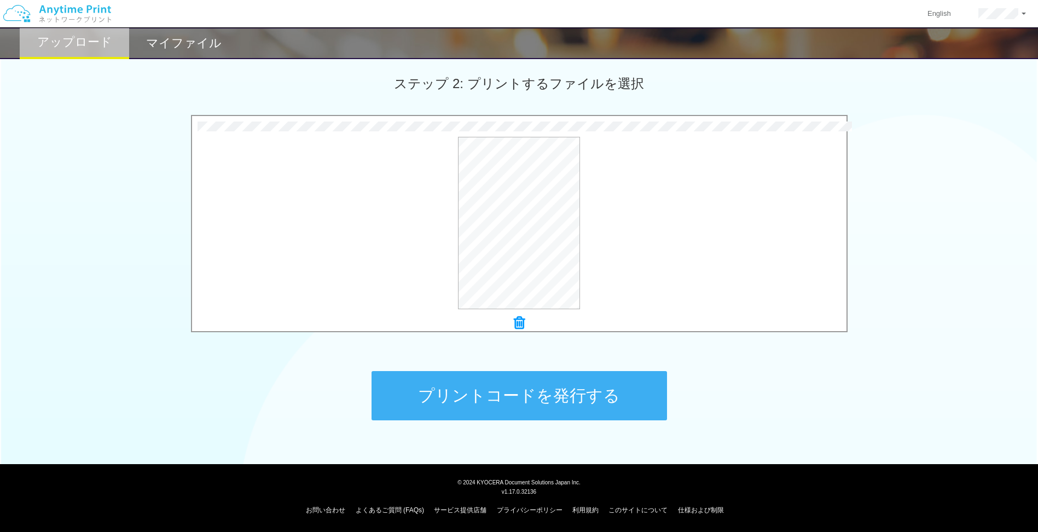
click at [553, 384] on button "プリントコードを発行する" at bounding box center [519, 395] width 295 height 49
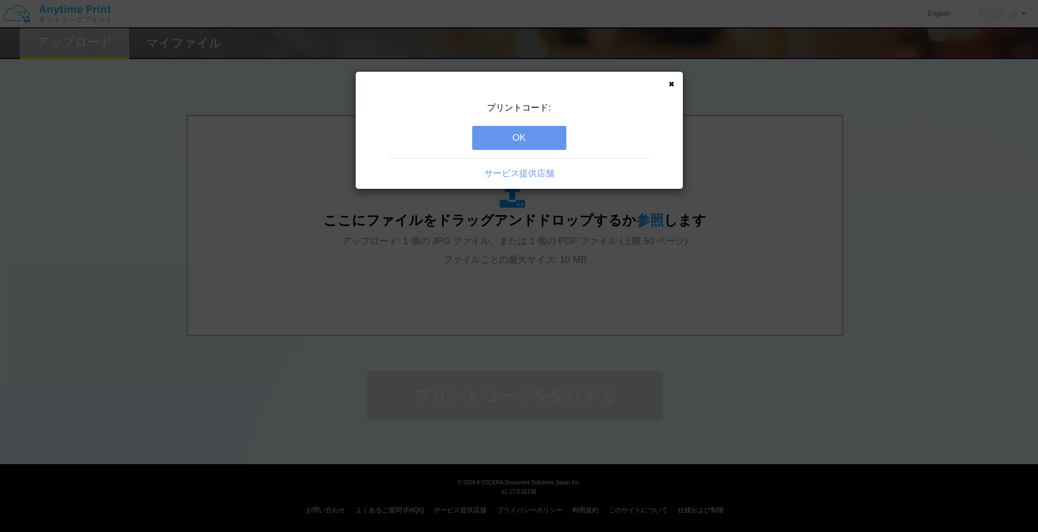
scroll to position [0, 0]
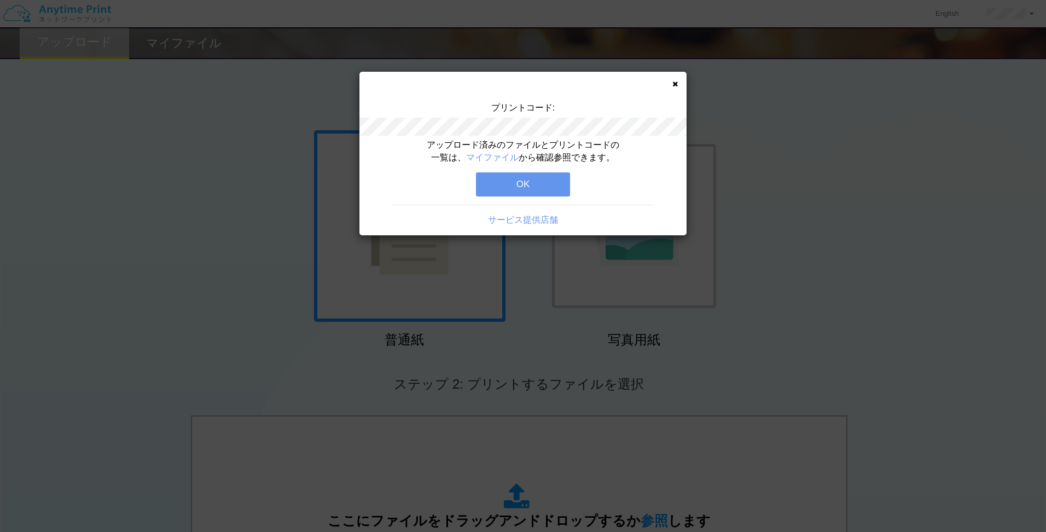
click at [486, 194] on button "OK" at bounding box center [523, 184] width 94 height 24
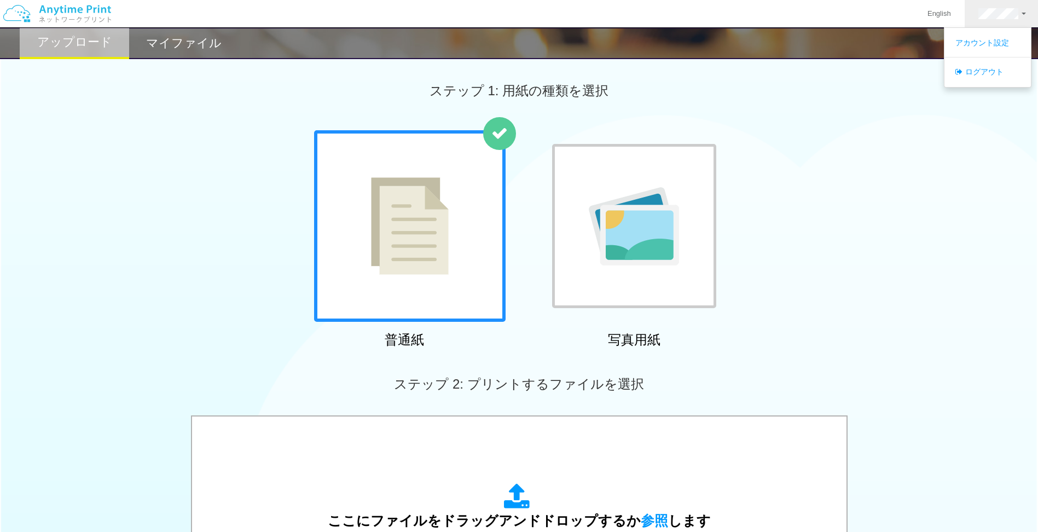
click at [180, 60] on div "ステップ 1: 用紙の種類を選択" at bounding box center [519, 90] width 1038 height 79
click at [178, 54] on div "マイファイル" at bounding box center [183, 43] width 109 height 32
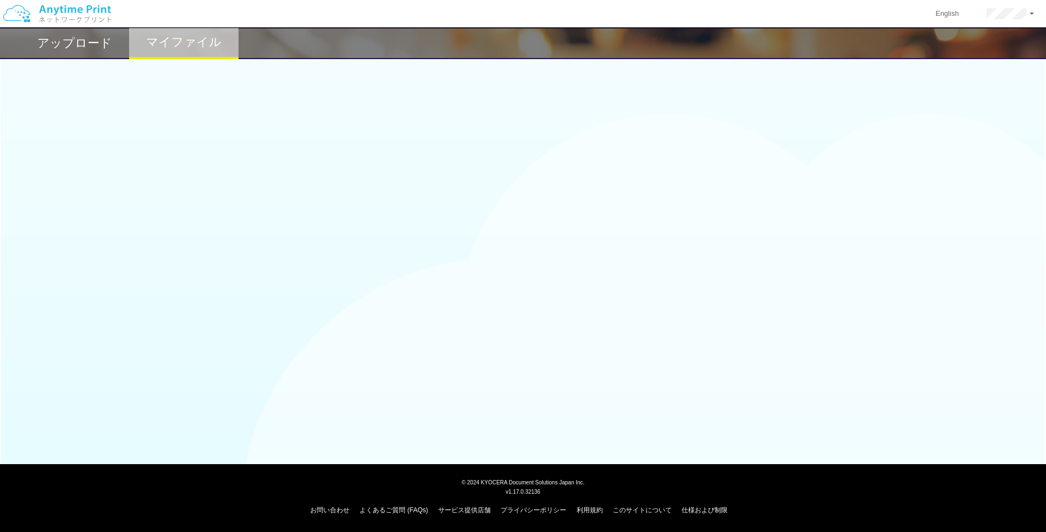
click at [144, 49] on div "マイファイル" at bounding box center [183, 43] width 109 height 32
click at [147, 49] on div "マイファイル" at bounding box center [183, 43] width 109 height 32
click at [178, 37] on h2 "マイファイル" at bounding box center [184, 42] width 76 height 13
click at [776, 165] on div "アップロード マイファイル" at bounding box center [523, 155] width 1046 height 311
click at [70, 49] on h2 "アップロード" at bounding box center [74, 43] width 75 height 13
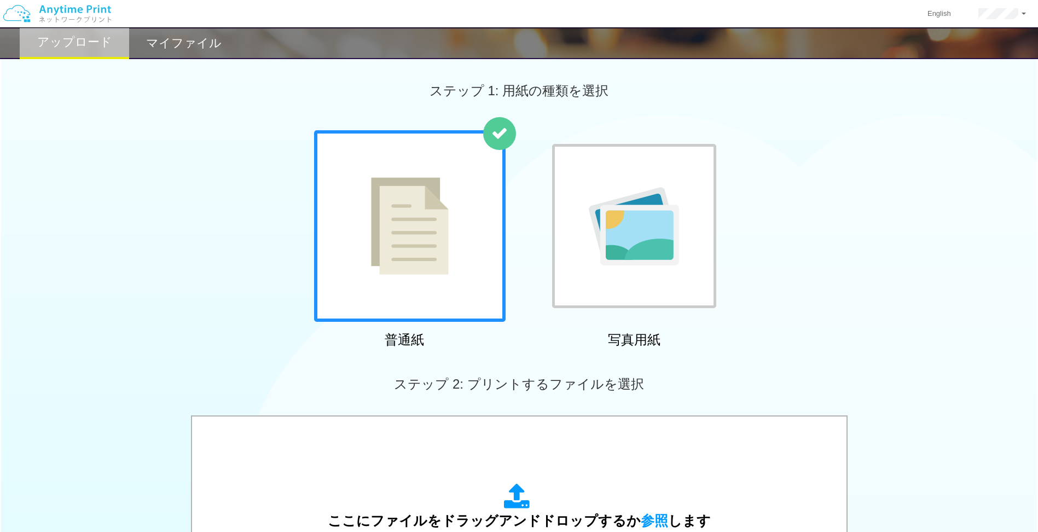
click at [199, 44] on h2 "マイファイル" at bounding box center [184, 43] width 76 height 13
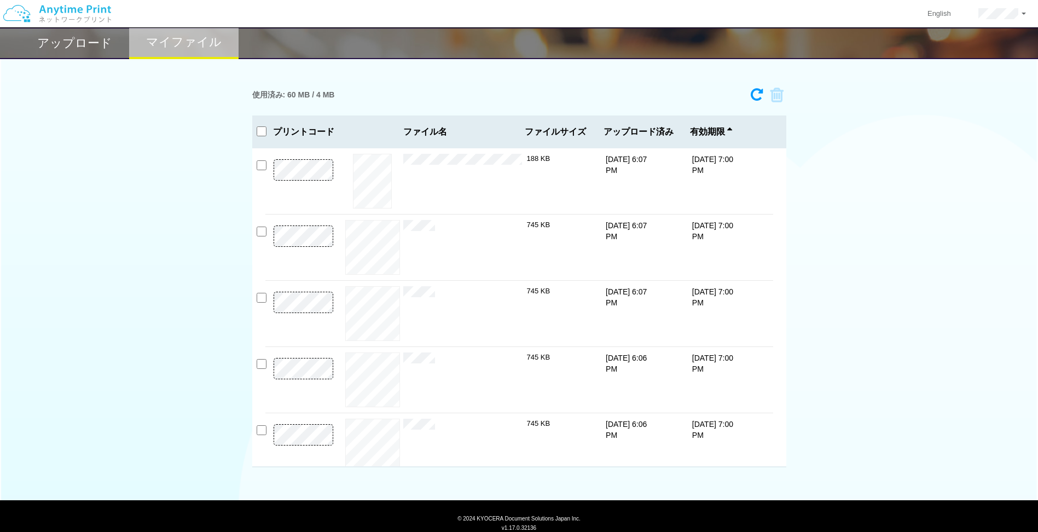
click at [921, 297] on div "使用済み: 60 MB / 4 MB 8645-7543 有効期限 [DATE] 7:00 PM テストファイル（A4 1枚）.pdf 188 KB 8173…" at bounding box center [519, 275] width 1038 height 385
click at [530, 73] on div "アップロード マイファイル 使用済み: 60 MB / 4 MB 8645-7543 有効期限 [DATE] 7:00 PM テストファイル（A4 1枚）.p…" at bounding box center [519, 233] width 1038 height 467
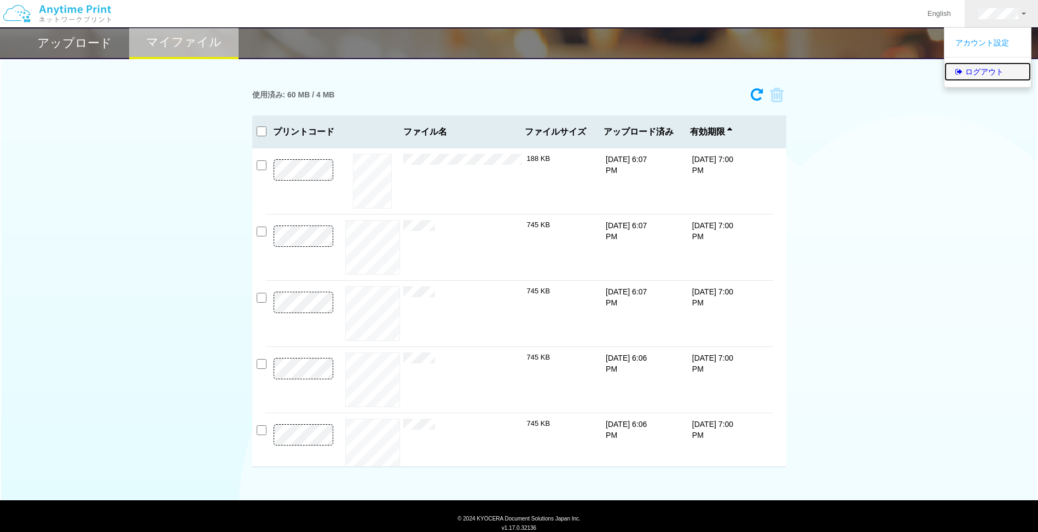
click at [984, 72] on link "ログアウト" at bounding box center [987, 71] width 86 height 19
